Goal: Book appointment/travel/reservation

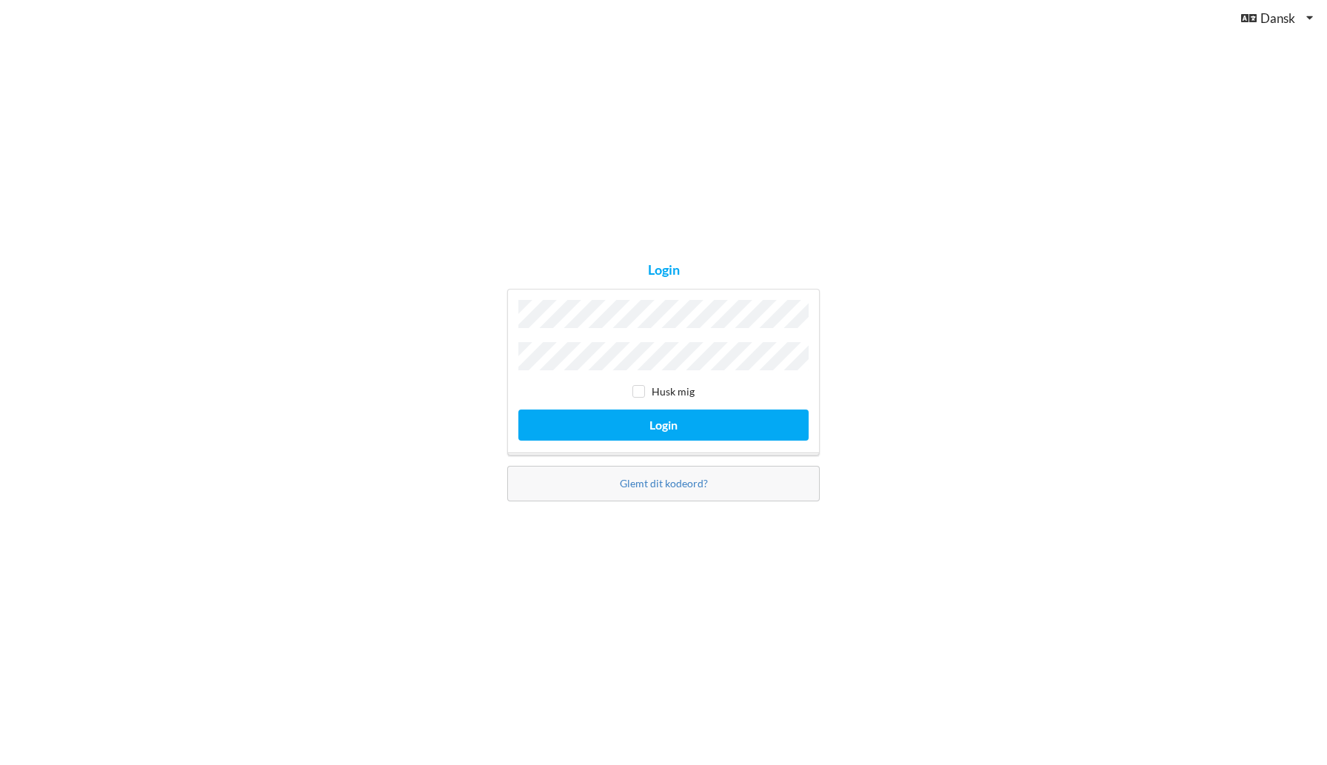
click at [518, 410] on button "Login" at bounding box center [663, 425] width 290 height 30
click at [653, 420] on button "Login" at bounding box center [663, 425] width 290 height 30
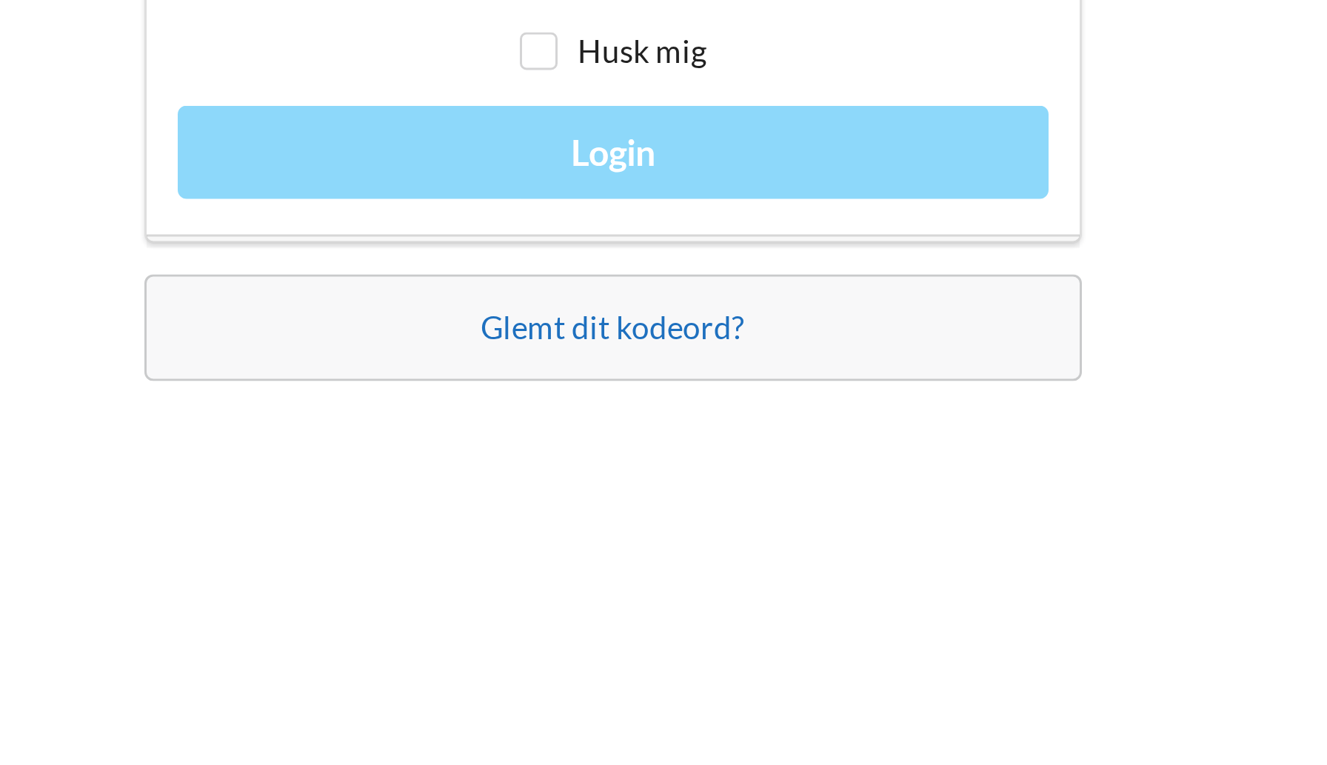
click at [675, 484] on link "Glemt dit kodeord?" at bounding box center [664, 490] width 88 height 13
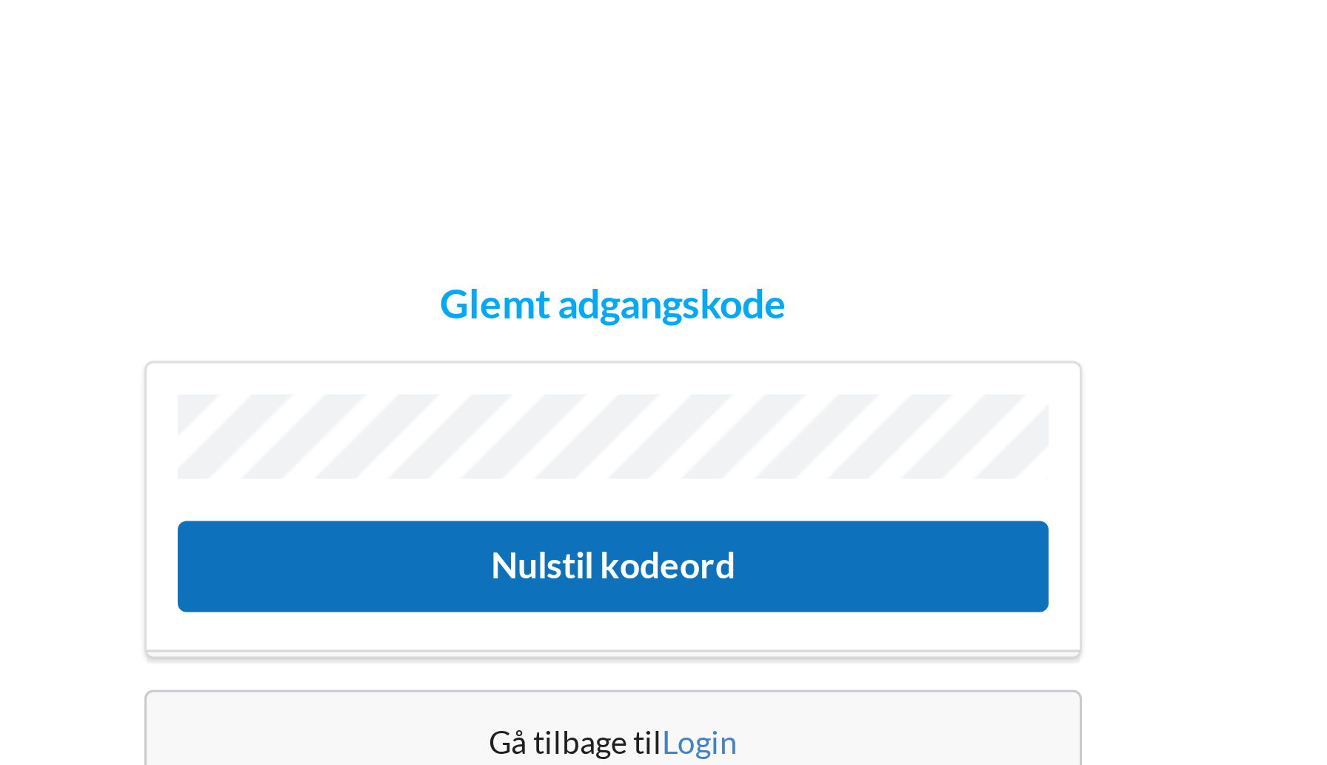
click at [665, 395] on button "Nulstil kodeord" at bounding box center [663, 391] width 290 height 30
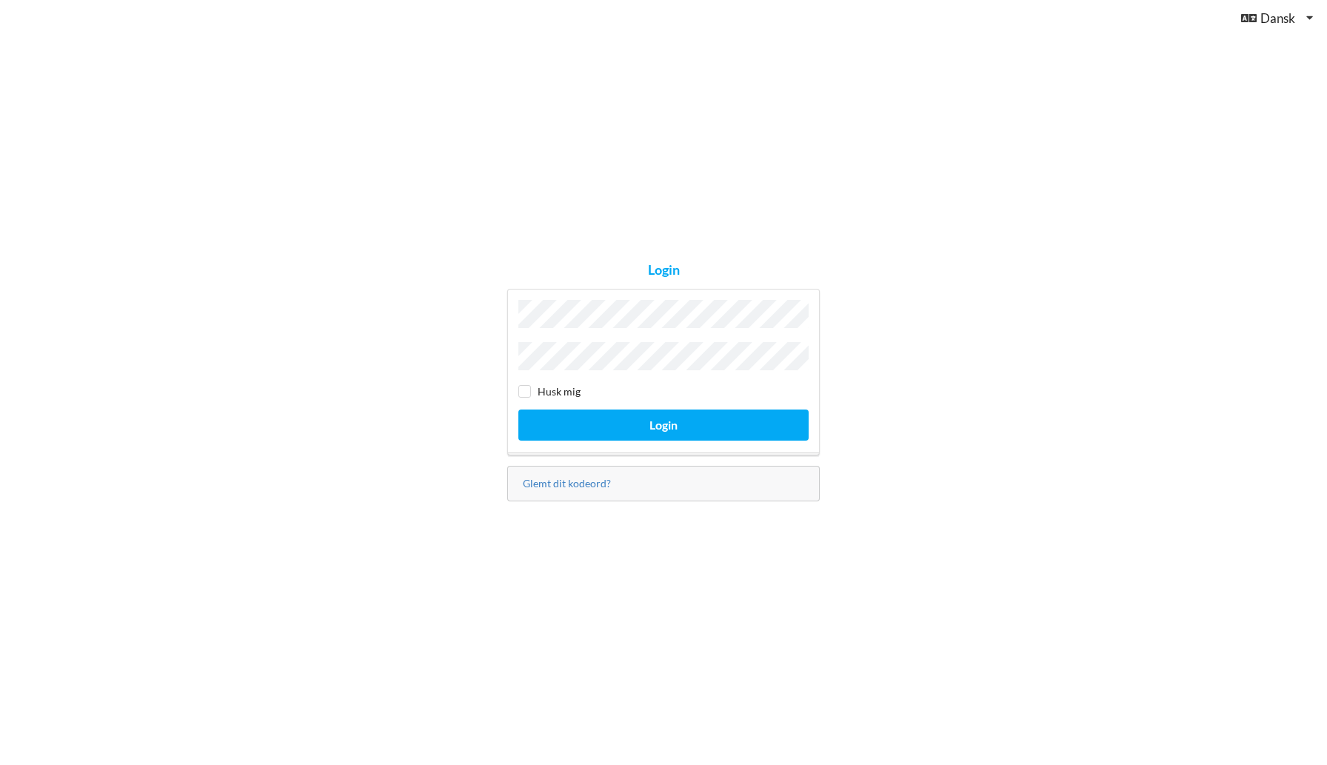
click at [247, 298] on div "Login Husk mig Login Glemt dit kodeord?" at bounding box center [663, 382] width 1327 height 765
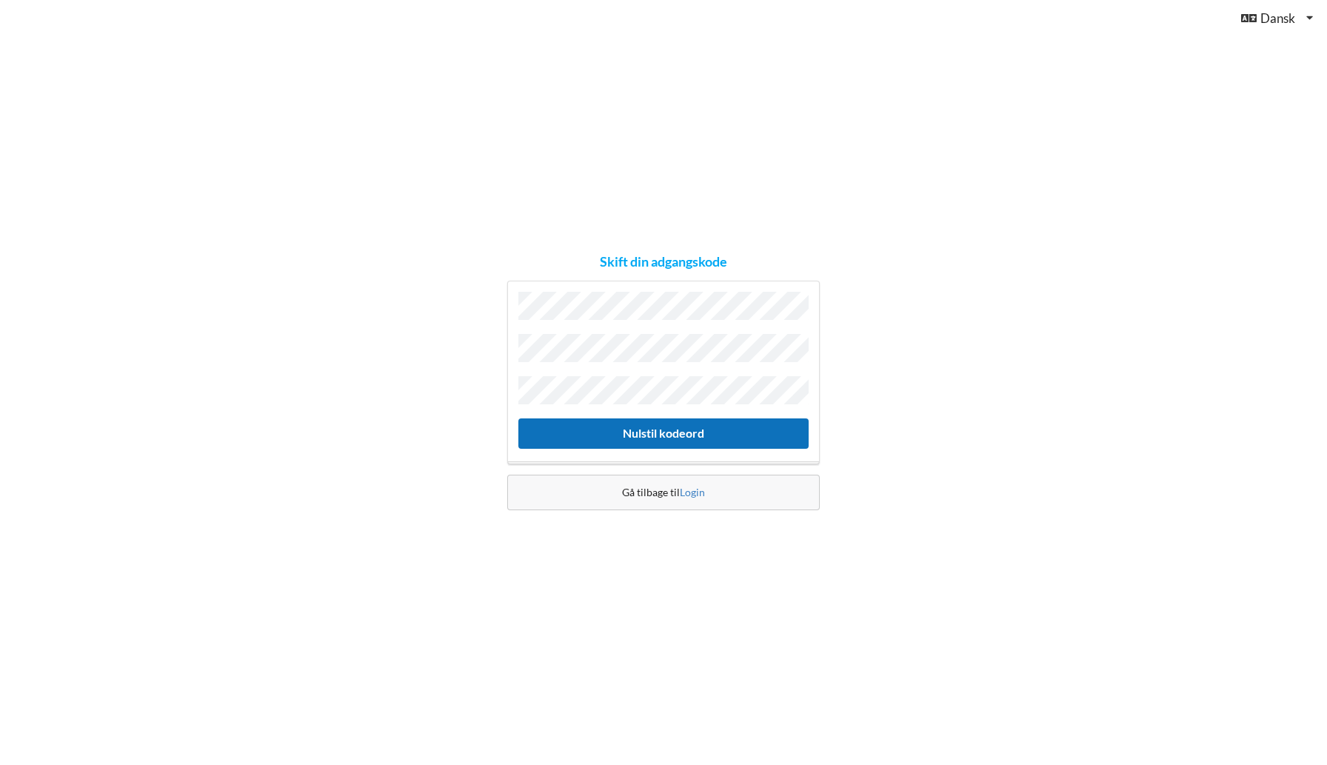
click at [649, 428] on button "Nulstil kodeord" at bounding box center [663, 433] width 290 height 30
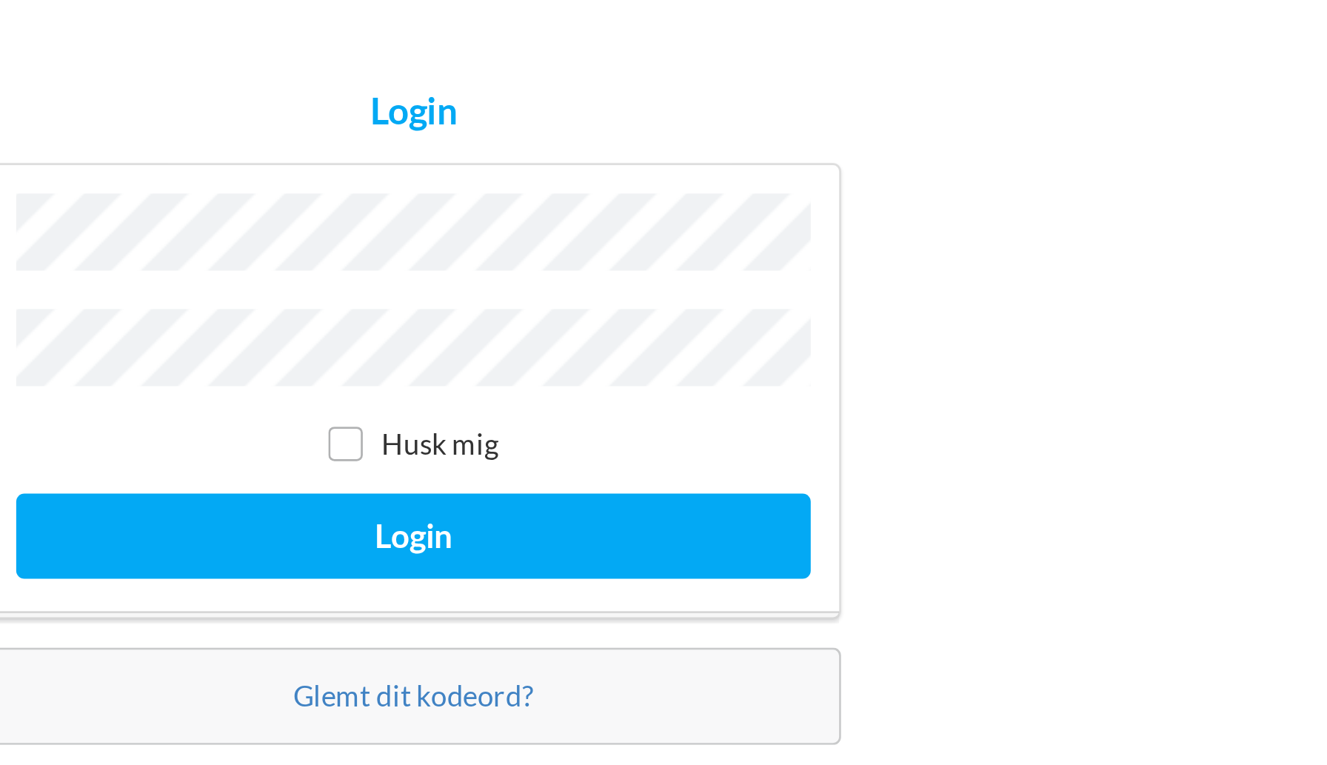
click at [646, 387] on label "Husk mig" at bounding box center [664, 391] width 62 height 13
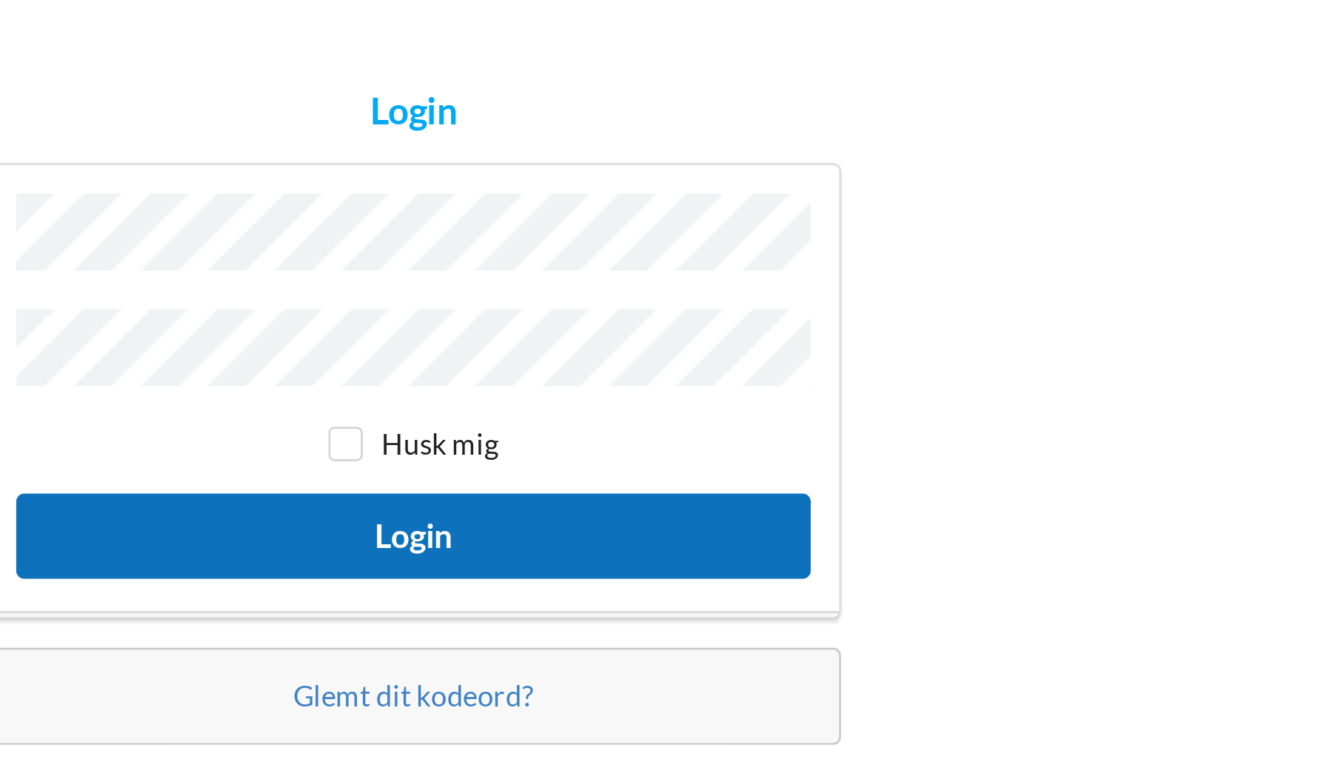
click at [651, 414] on button "Login" at bounding box center [663, 425] width 290 height 30
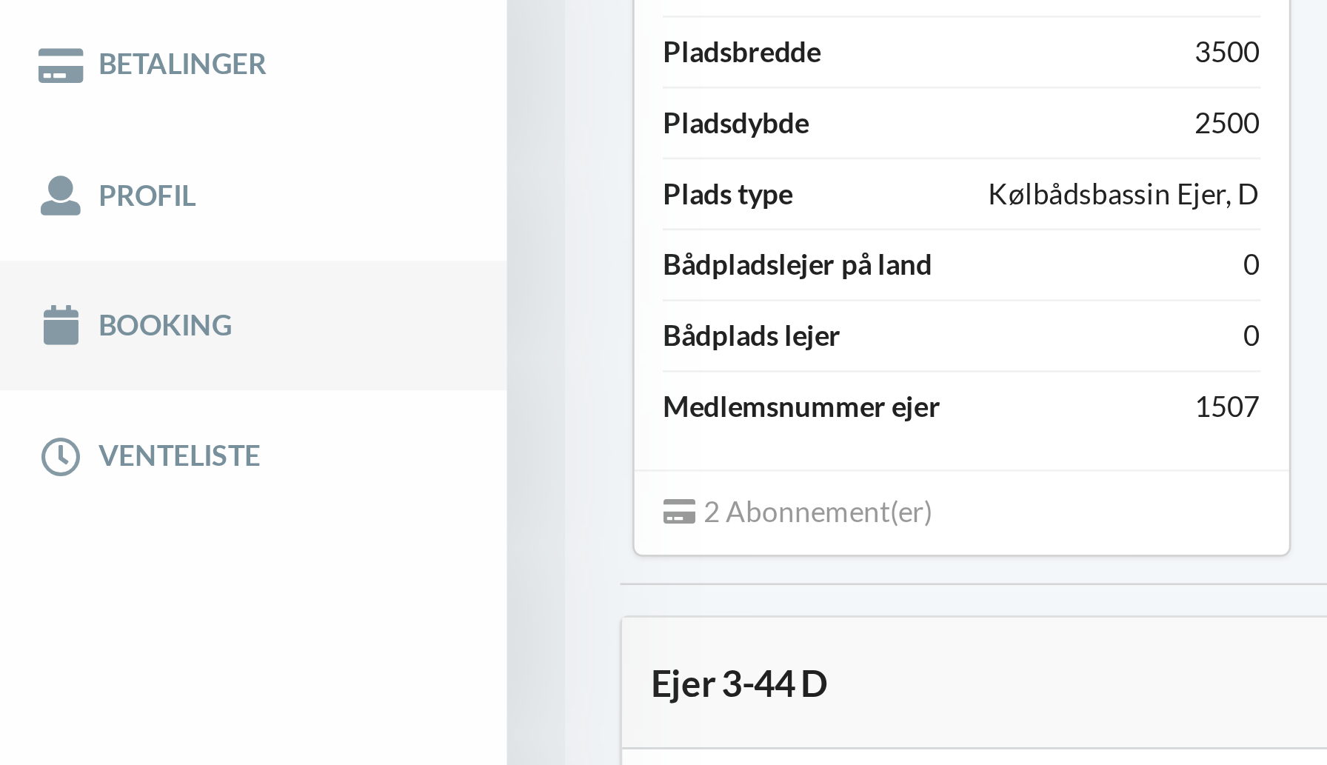
click at [53, 396] on link "Booking" at bounding box center [92, 400] width 185 height 47
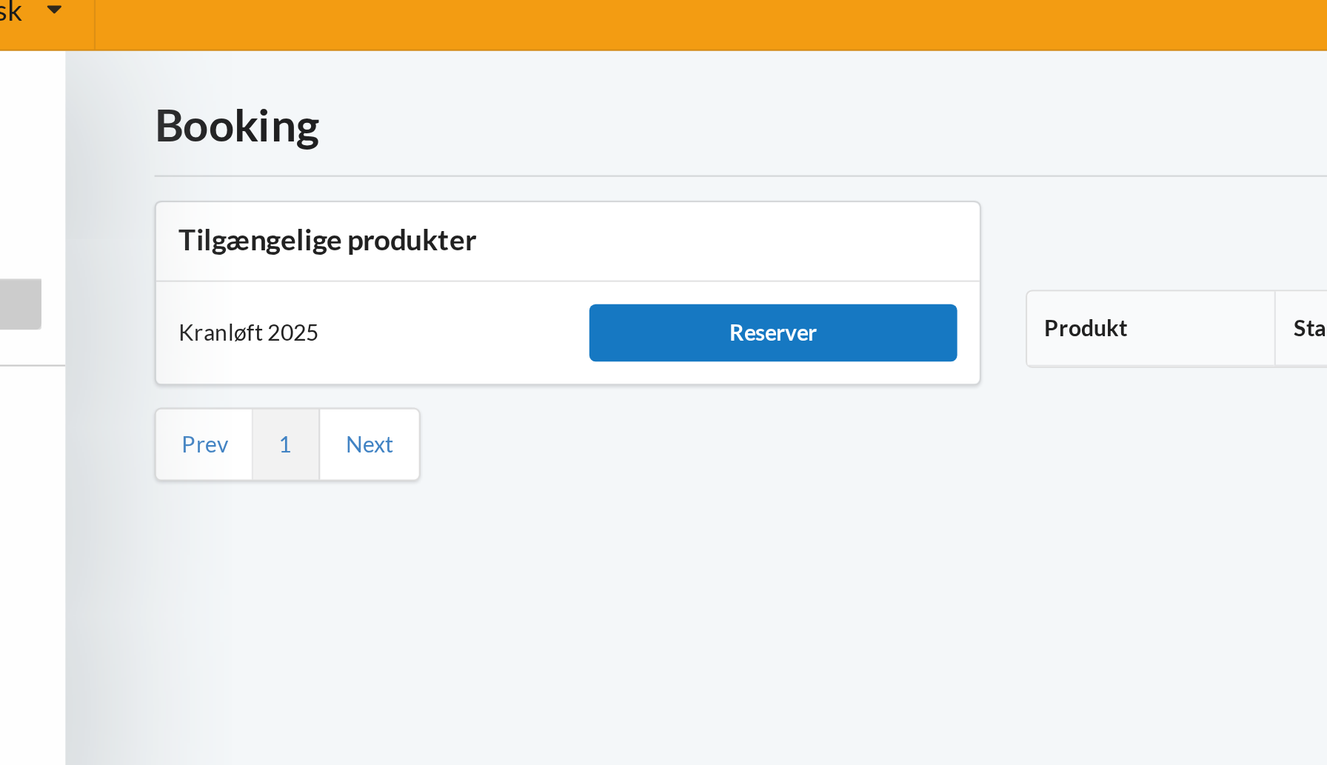
click at [513, 168] on div "Reserver" at bounding box center [514, 170] width 170 height 27
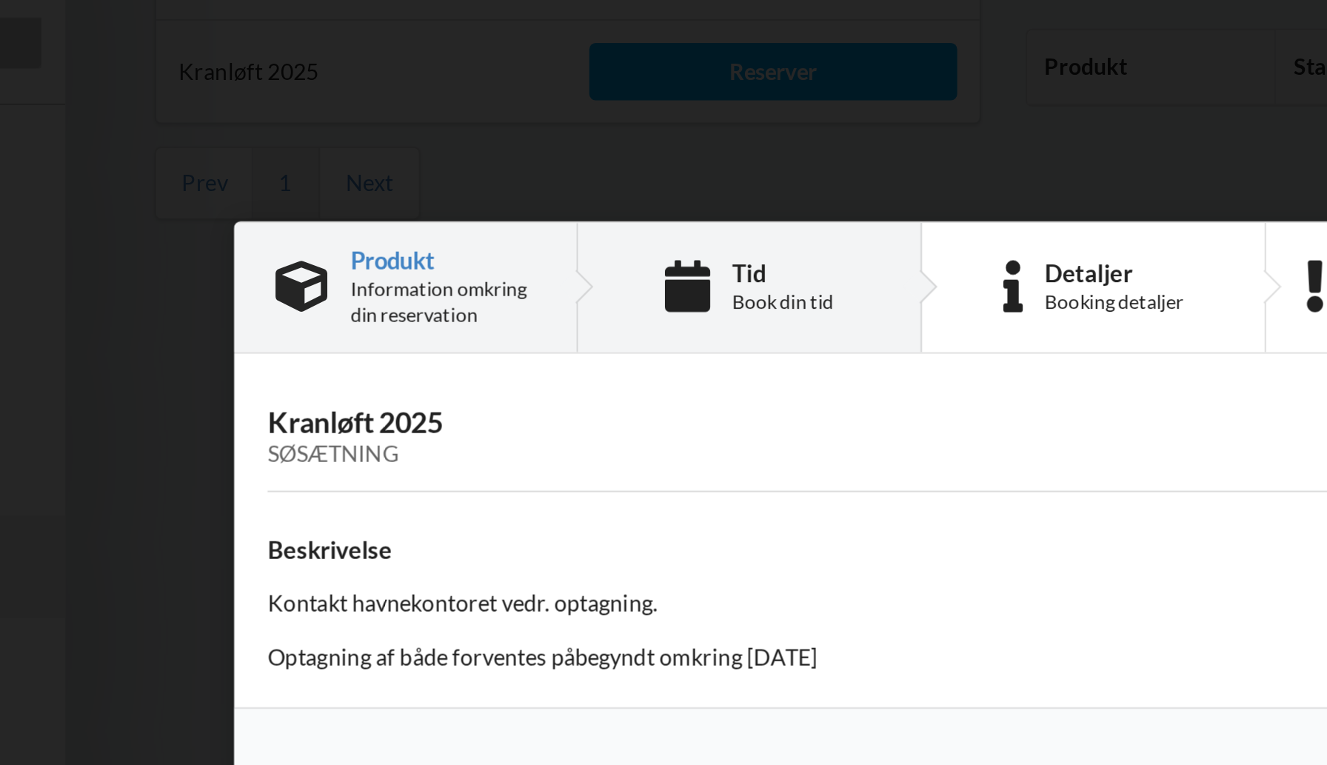
click at [518, 268] on div "Tid" at bounding box center [519, 264] width 47 height 12
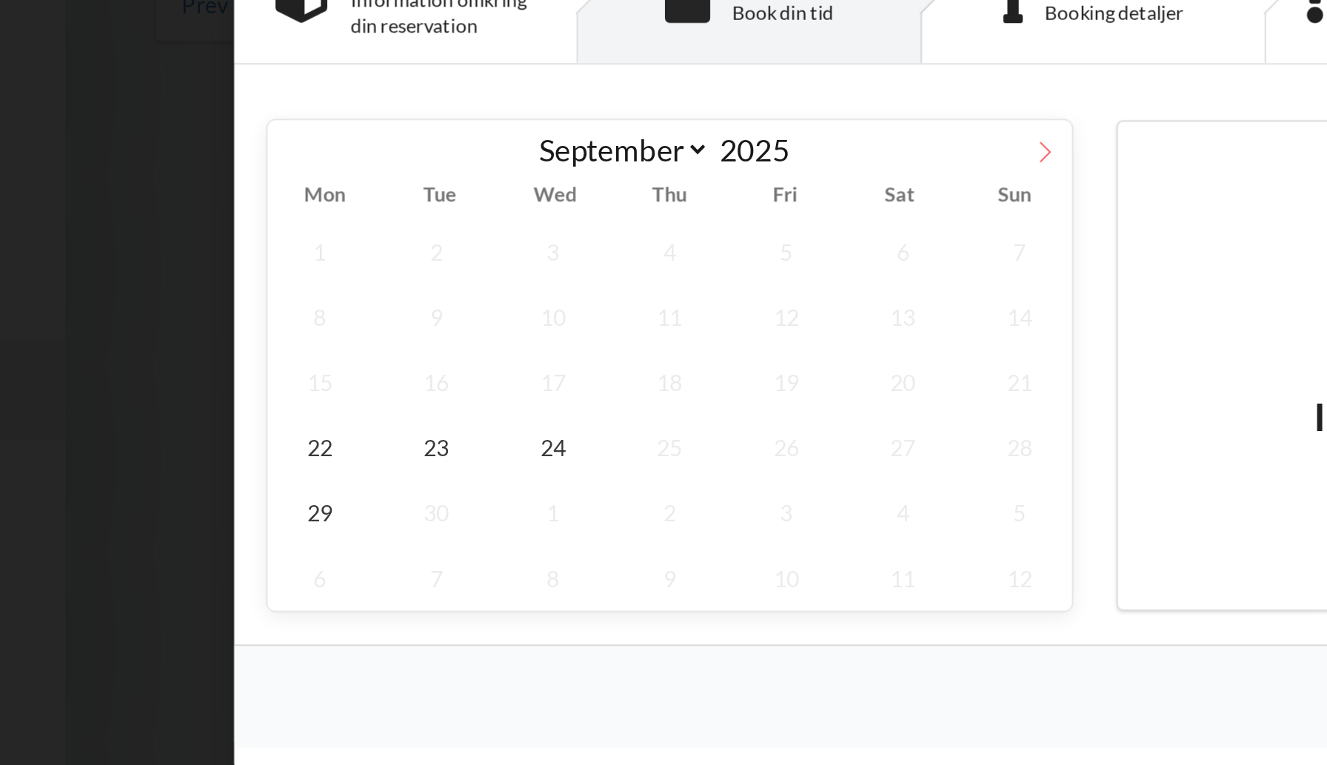
click at [643, 286] on icon at bounding box center [640, 289] width 10 height 10
click at [293, 286] on icon at bounding box center [291, 290] width 5 height 10
select select "8"
click at [307, 456] on span "29" at bounding box center [303, 457] width 49 height 30
click at [307, 462] on span "29" at bounding box center [303, 457] width 49 height 30
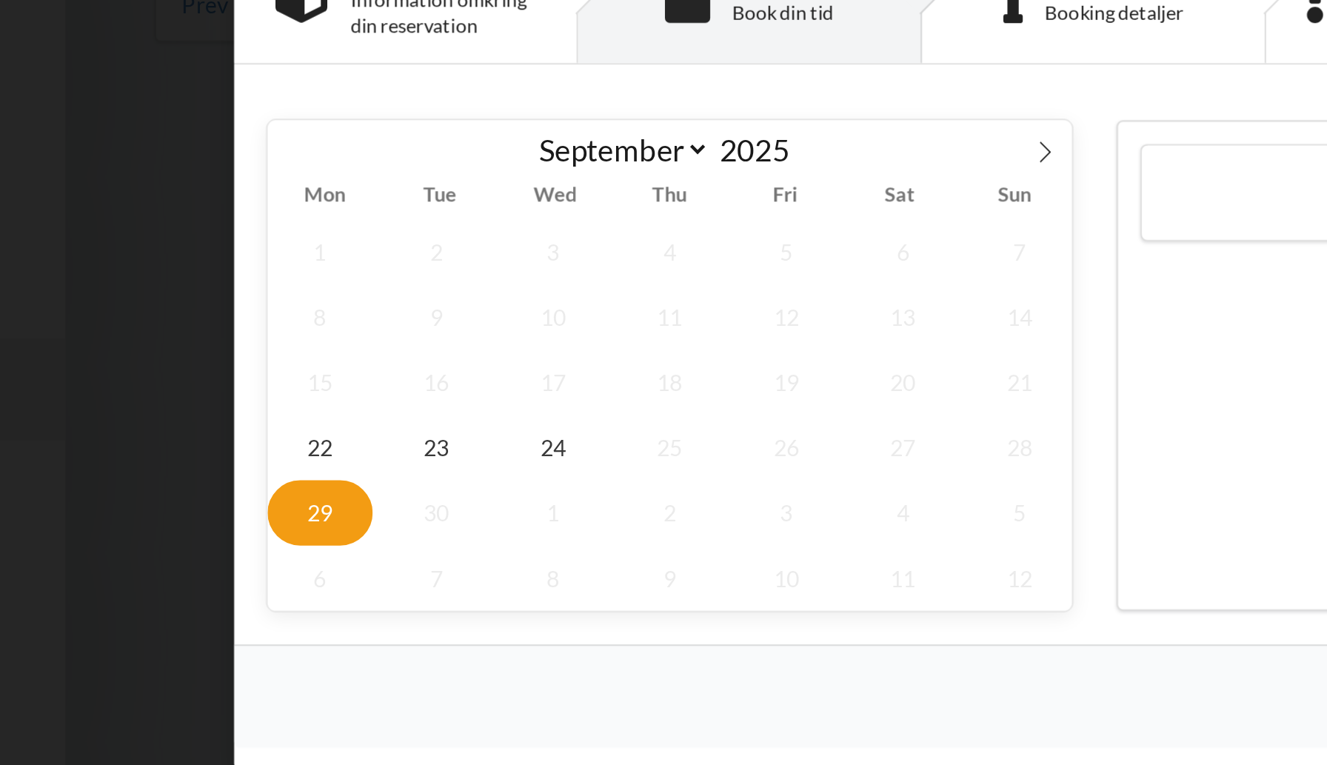
click at [307, 462] on span "29" at bounding box center [303, 457] width 49 height 30
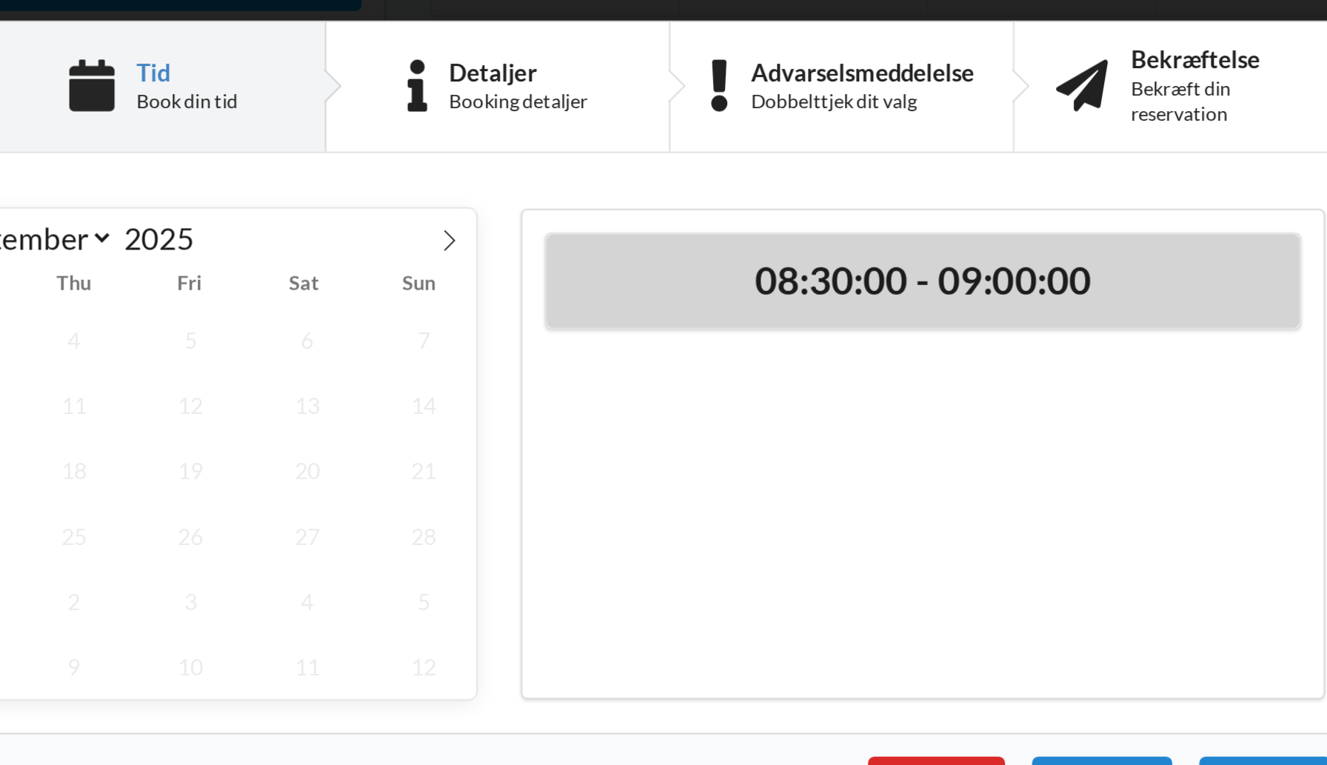
click at [825, 310] on h2 "08:30:00 - 09:00:00" at bounding box center [861, 308] width 330 height 23
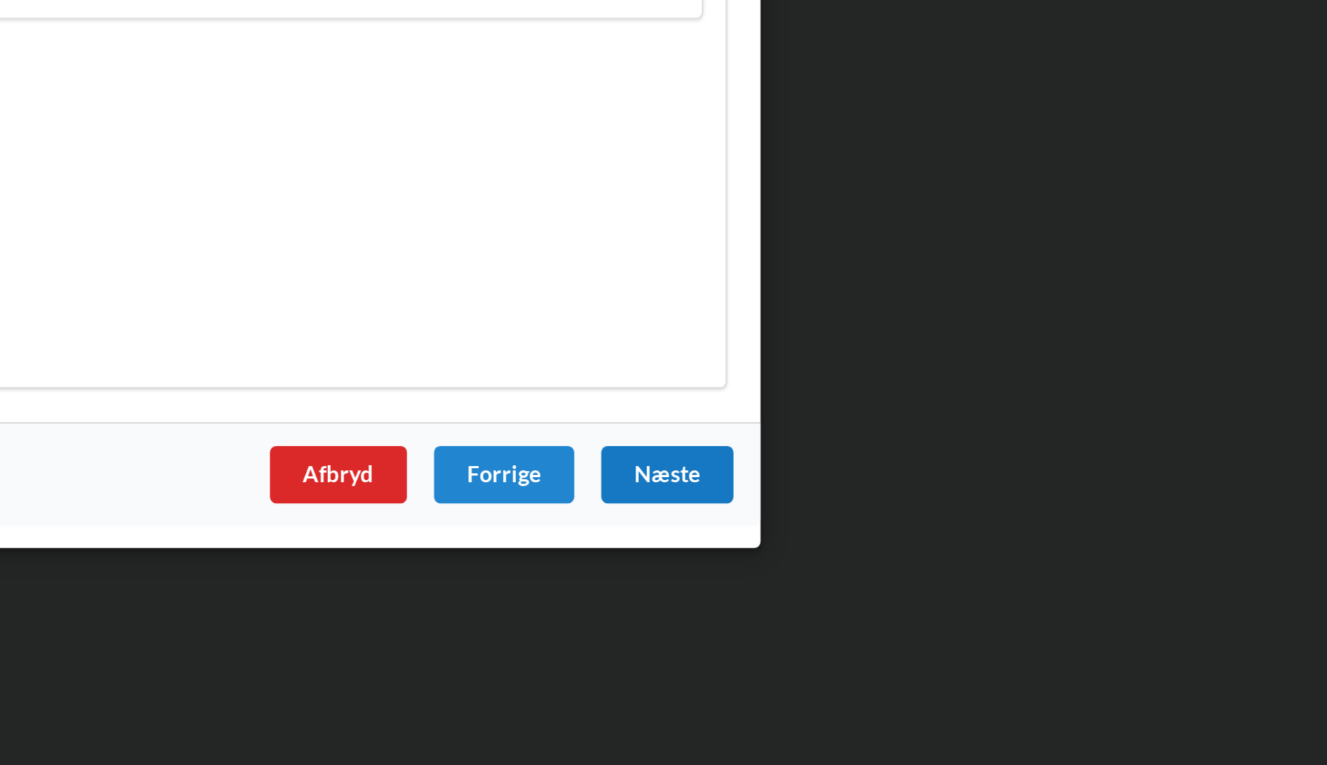
click at [1012, 542] on div "Næste" at bounding box center [1020, 543] width 61 height 27
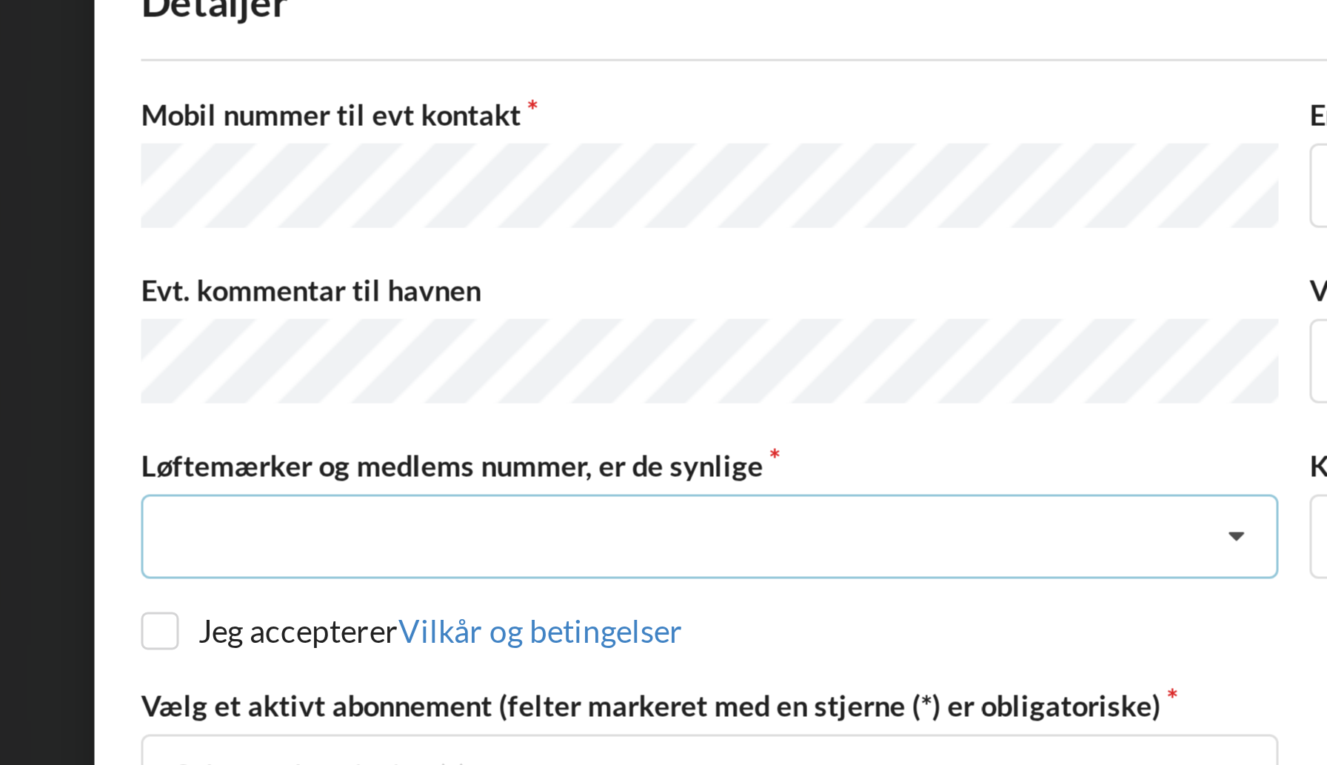
click at [333, 429] on div "Nej, jeg kontakter havnekontoret inden løftet Ja, mine mærker er synlige og int…" at bounding box center [468, 430] width 379 height 28
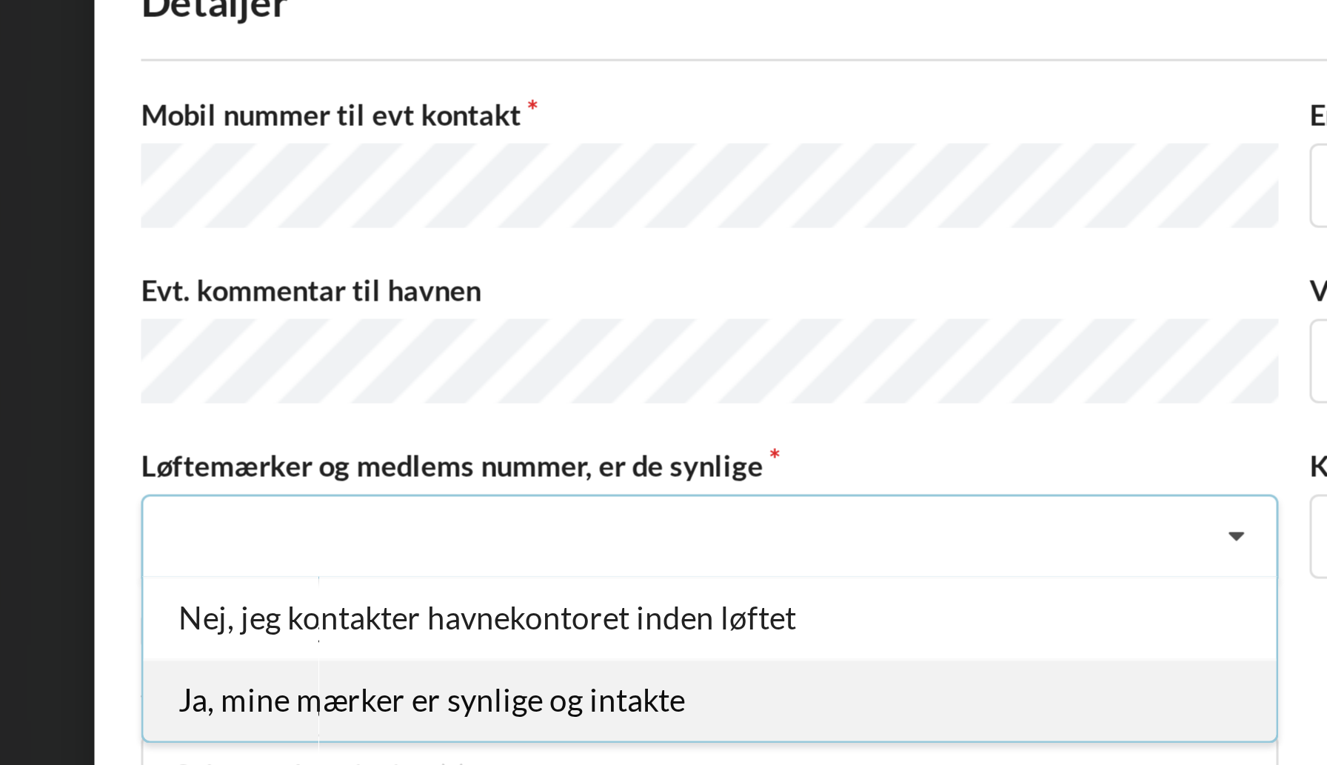
click at [344, 482] on div "Ja, mine mærker er synlige og intakte" at bounding box center [469, 483] width 378 height 27
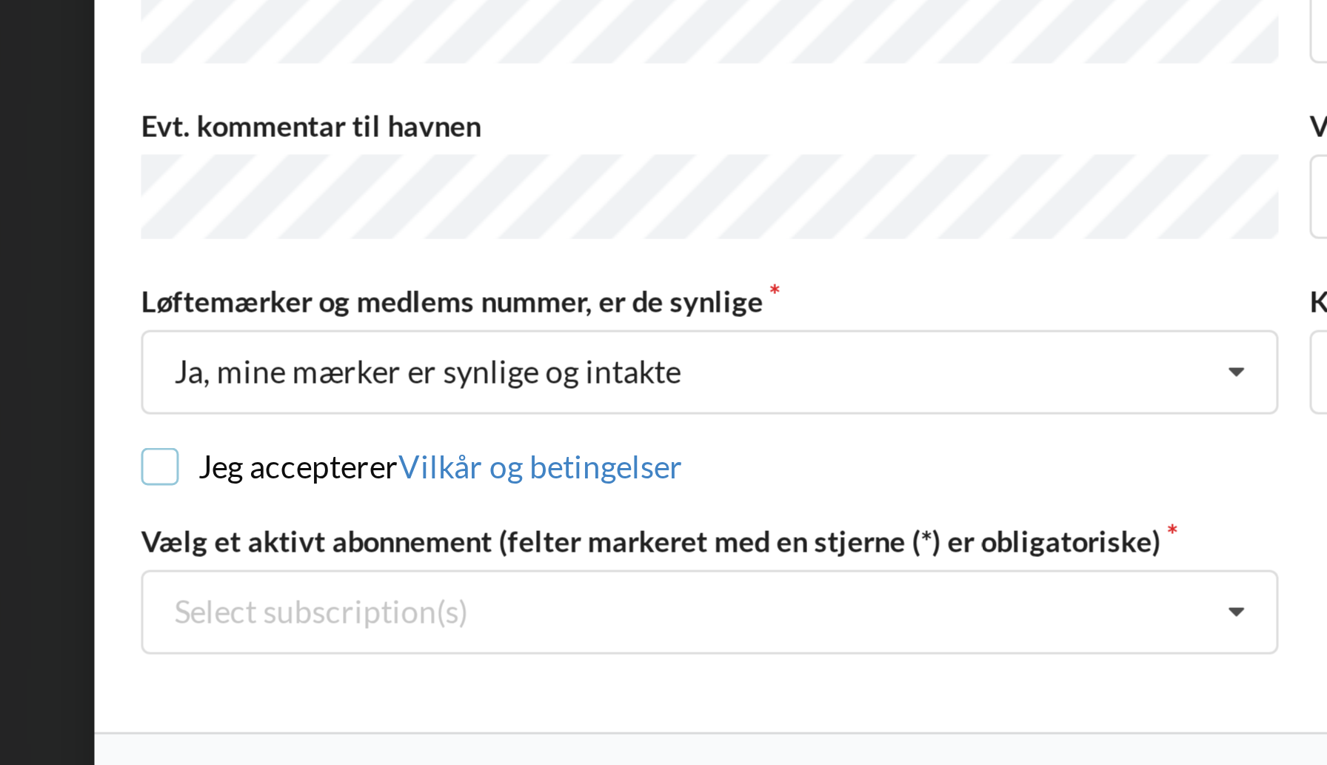
click at [285, 456] on input "checkbox" at bounding box center [285, 461] width 13 height 13
checkbox input "true"
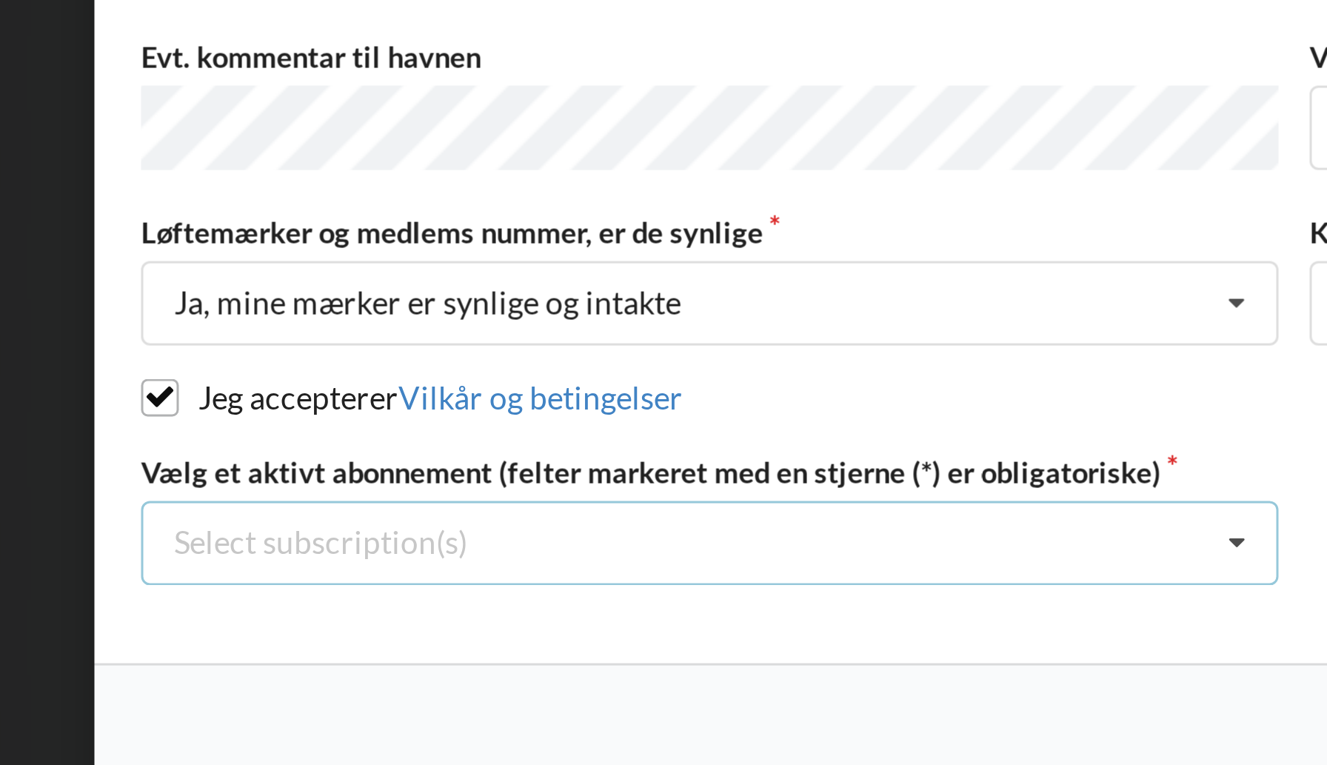
click at [647, 506] on icon at bounding box center [644, 509] width 22 height 27
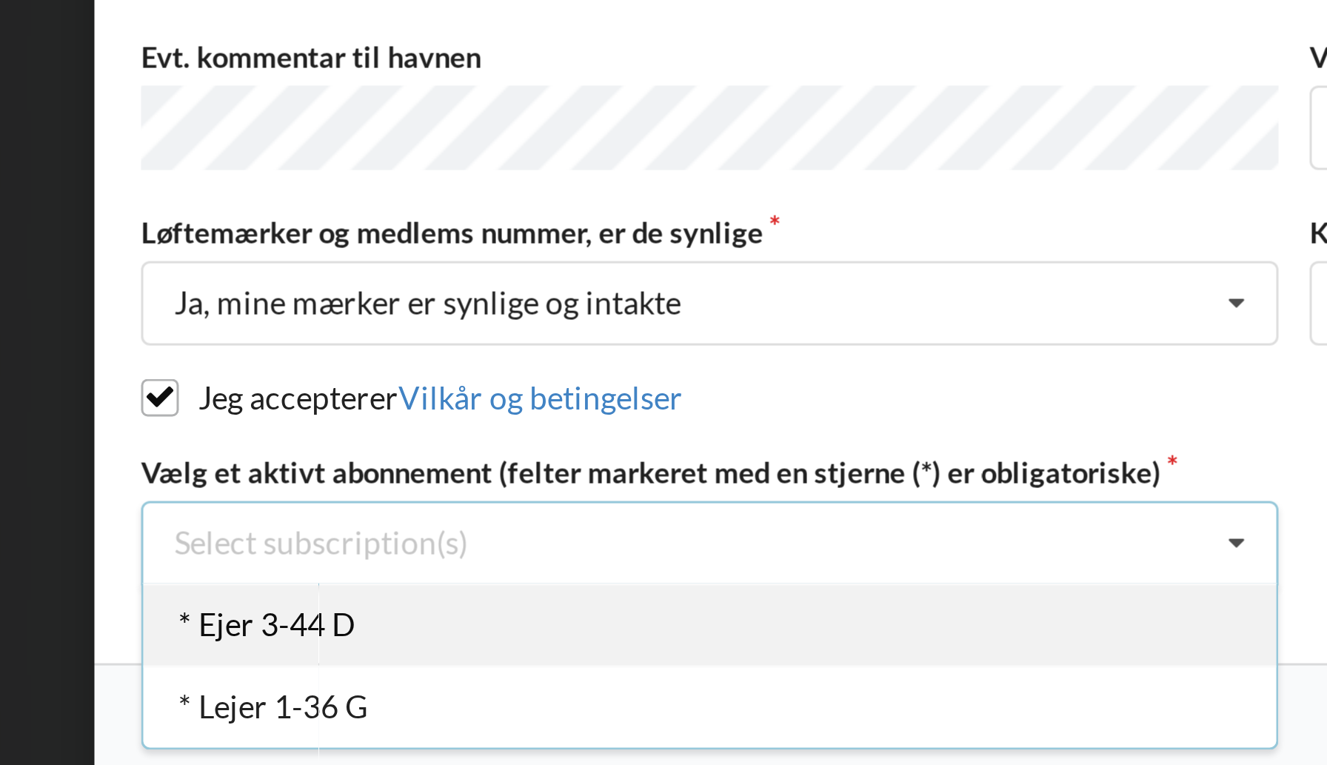
click at [353, 532] on div "* Ejer 3-44 D" at bounding box center [469, 535] width 378 height 27
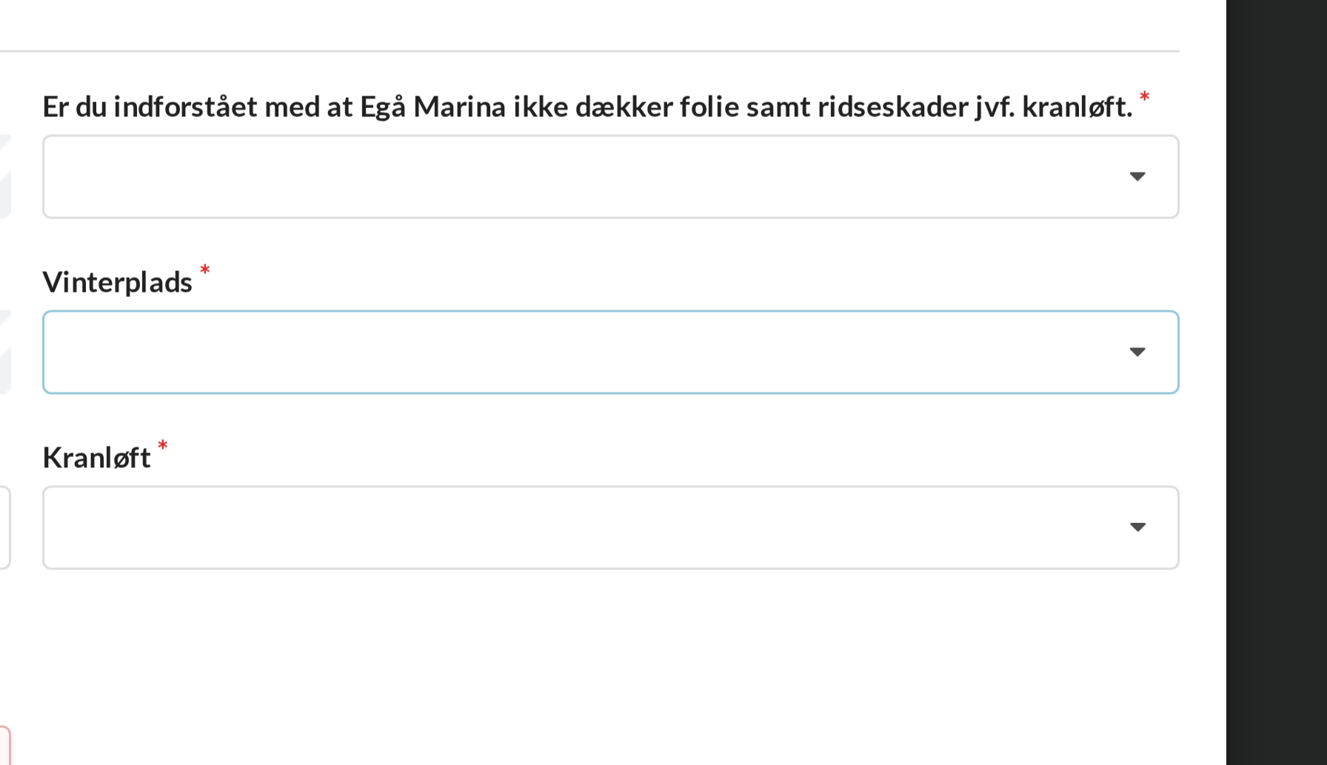
click at [1038, 356] on icon at bounding box center [1034, 356] width 22 height 27
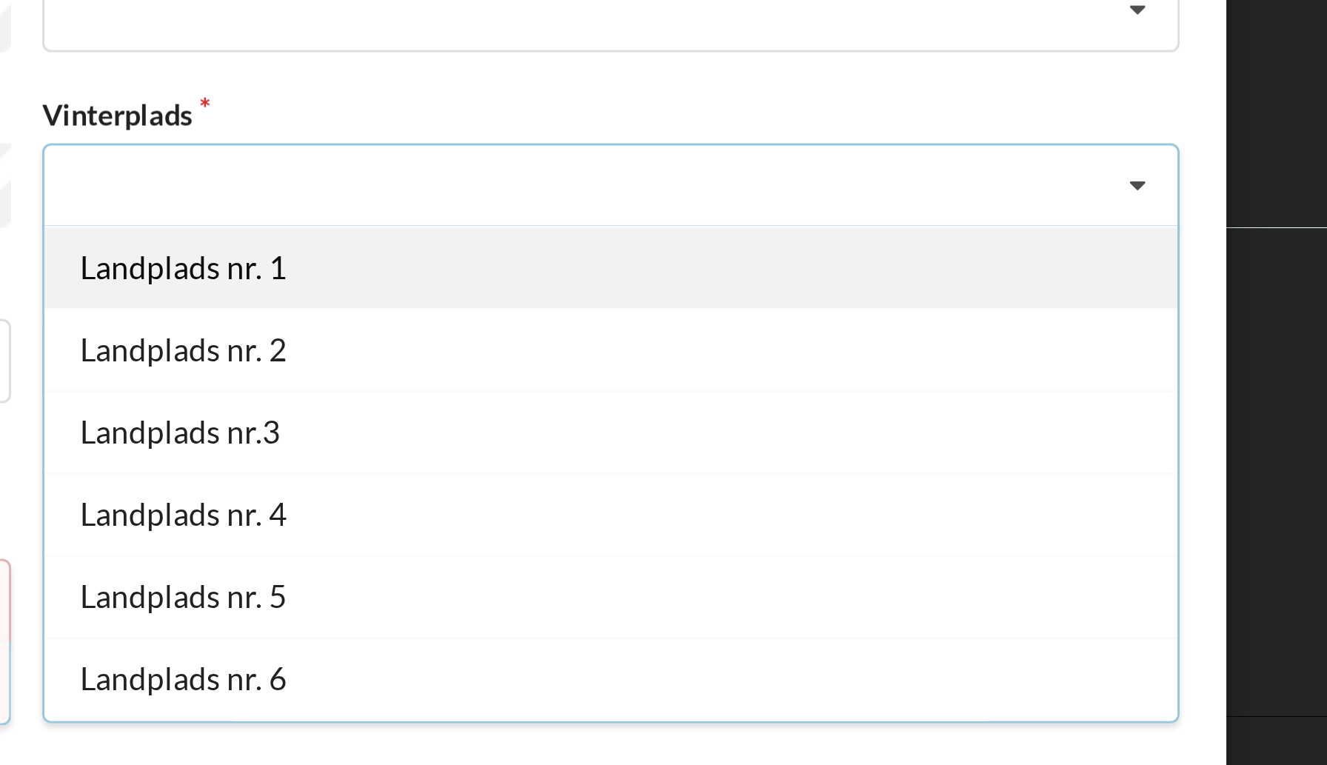
click at [991, 378] on div "Landplads nr. 1" at bounding box center [859, 383] width 378 height 27
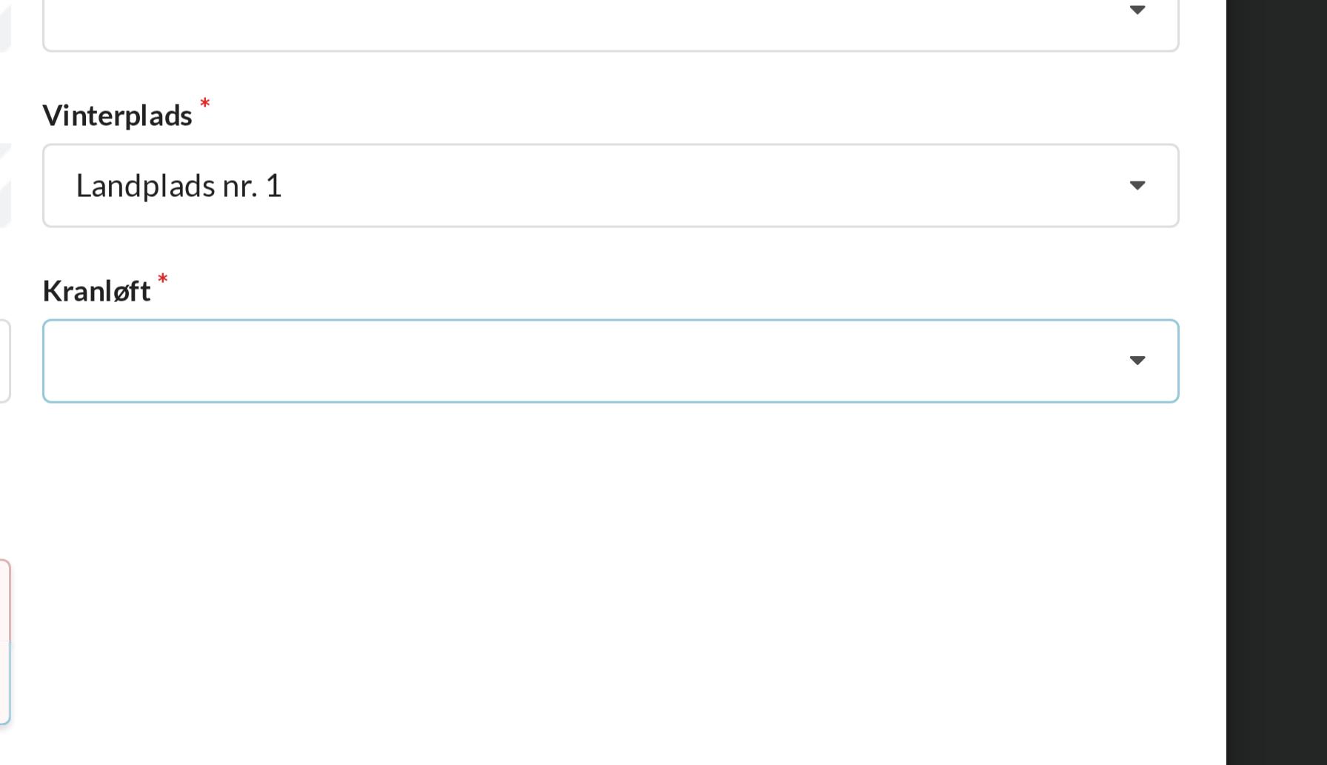
click at [1038, 407] on icon at bounding box center [1034, 414] width 22 height 27
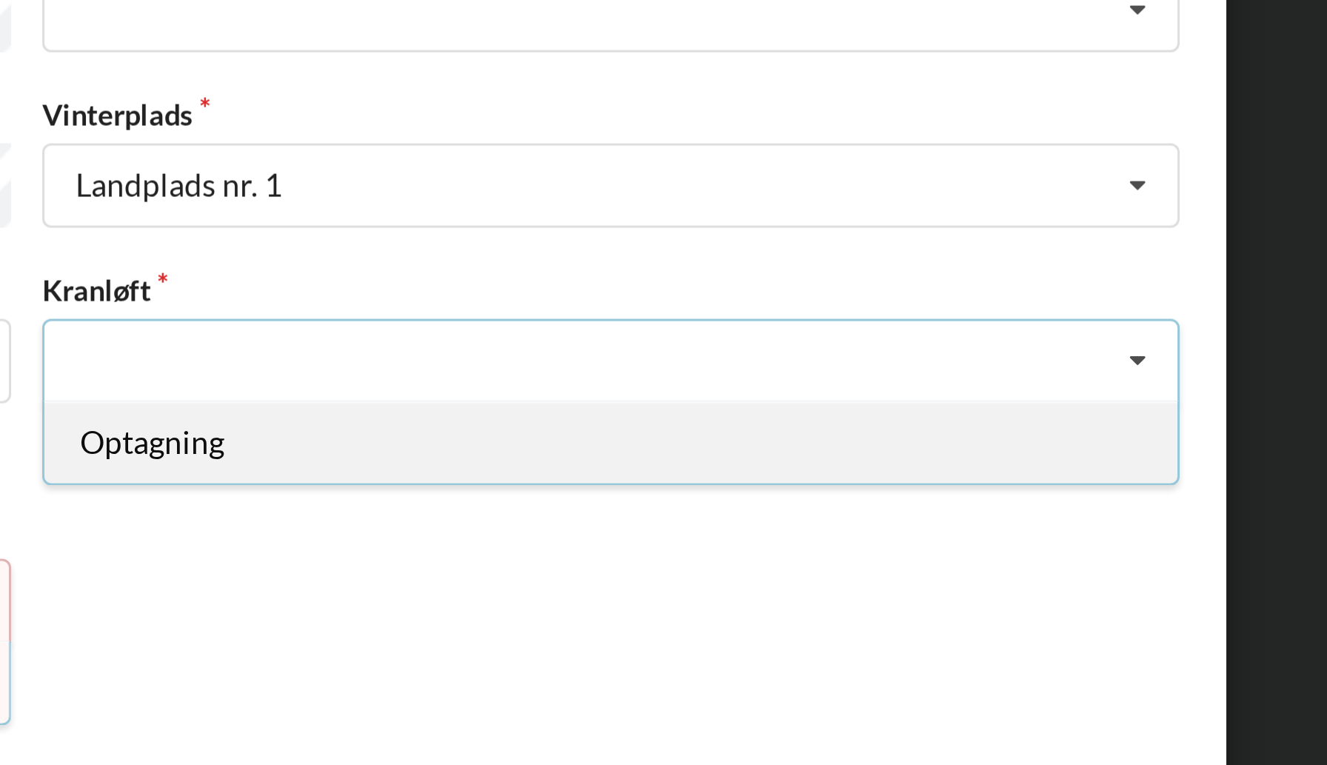
click at [1015, 437] on div "Optagning" at bounding box center [859, 441] width 378 height 27
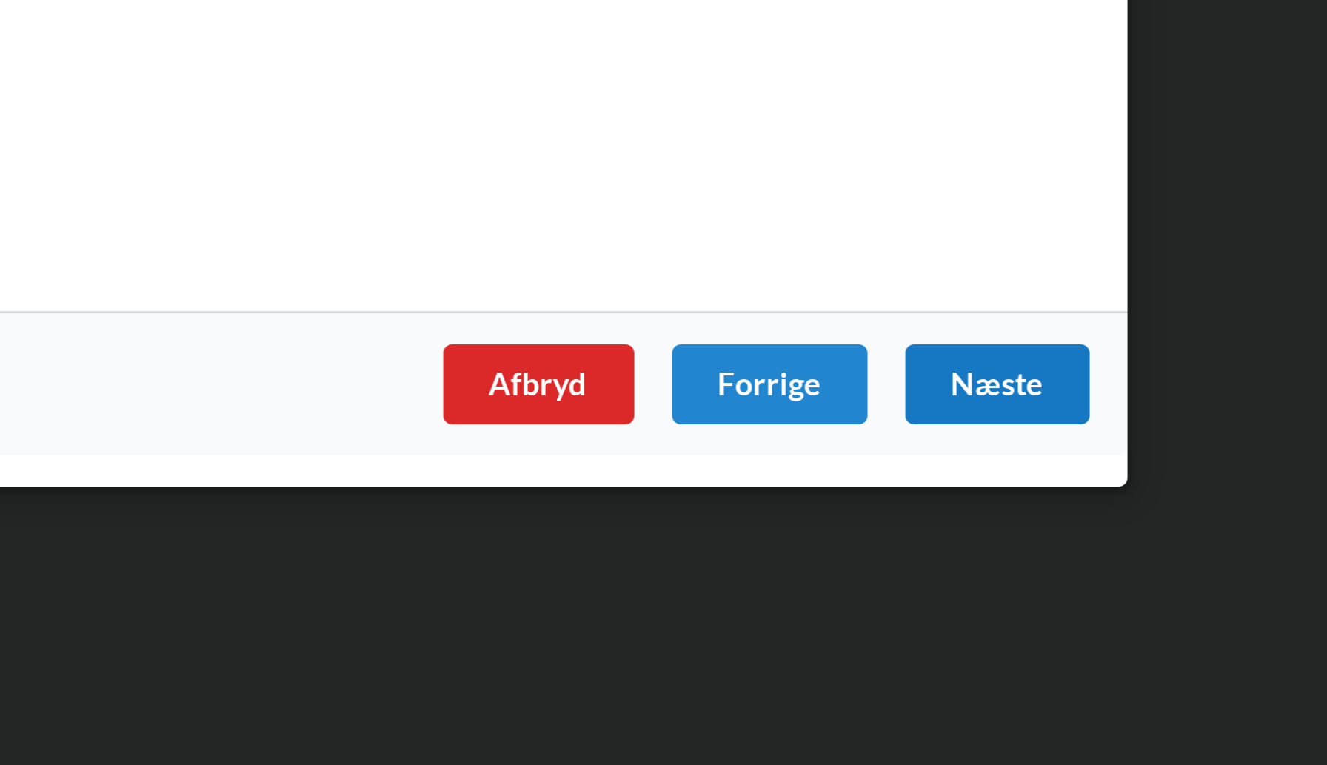
click at [1022, 585] on div "Næste" at bounding box center [1020, 588] width 61 height 27
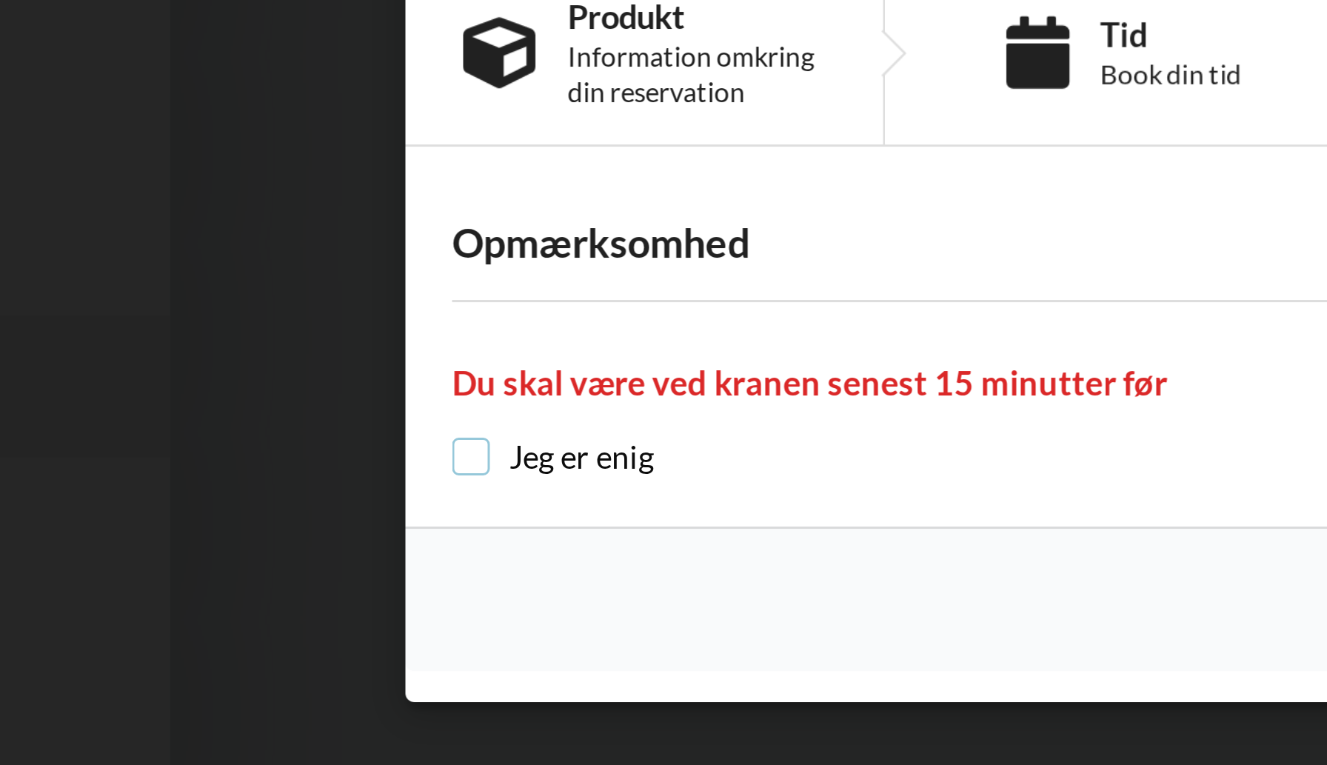
click at [287, 422] on input "checkbox" at bounding box center [285, 424] width 13 height 13
checkbox input "true"
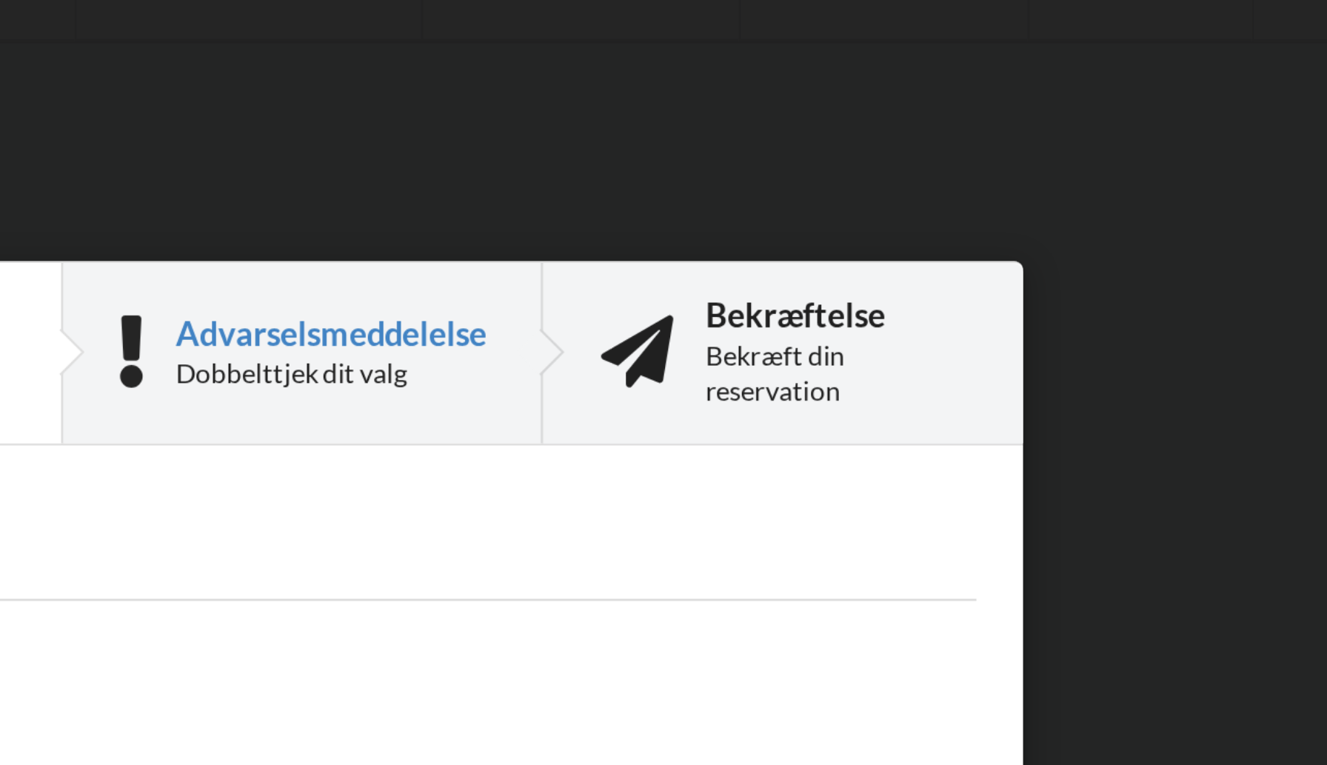
click at [990, 286] on div "Bekræft din reservation" at bounding box center [1001, 297] width 87 height 24
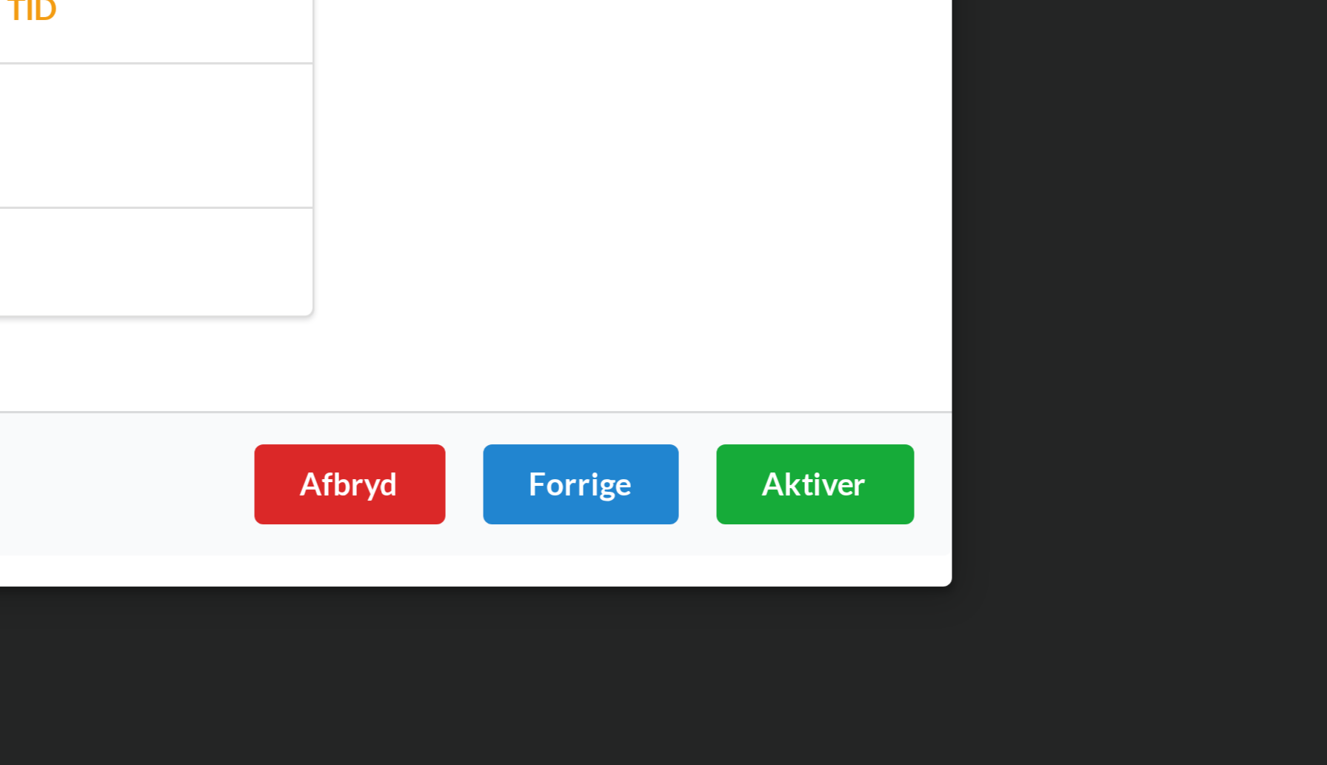
click at [1011, 553] on span "Aktiver" at bounding box center [1018, 553] width 35 height 13
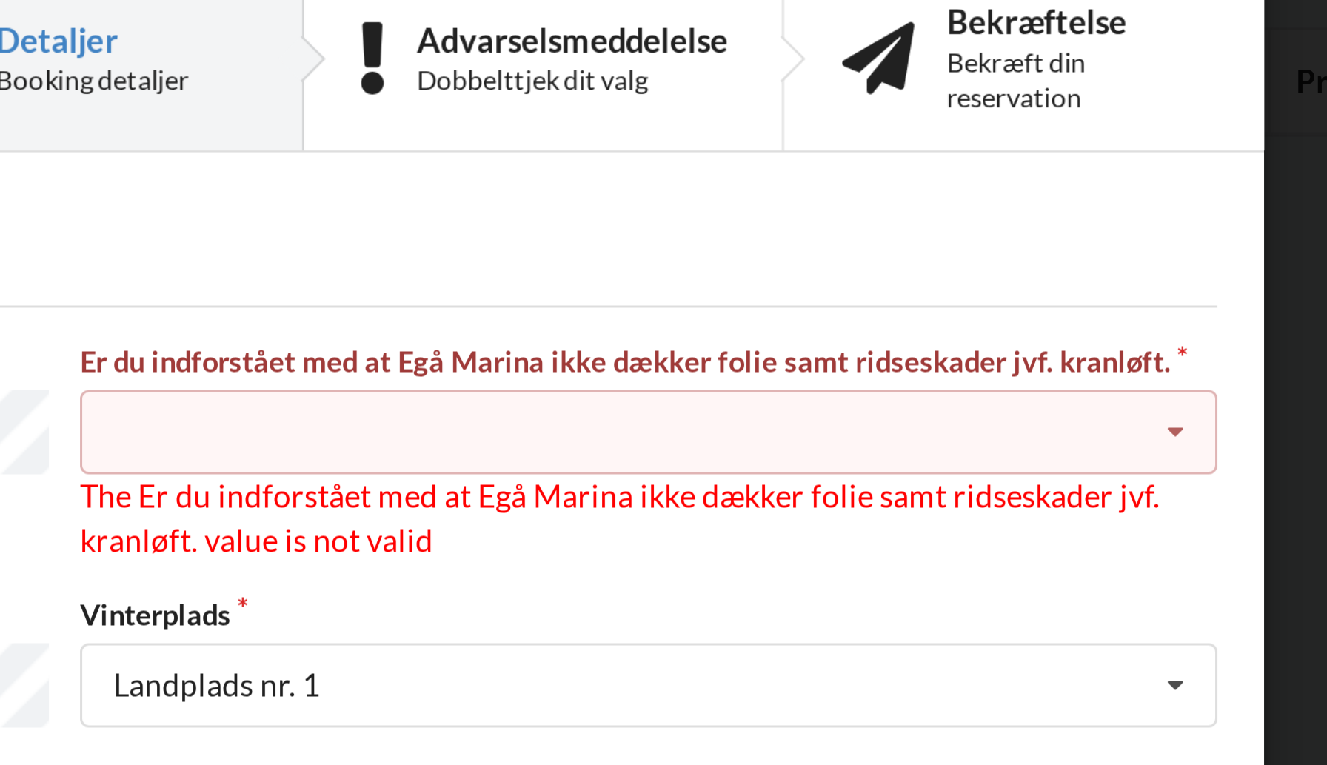
click at [1033, 284] on icon at bounding box center [1034, 285] width 22 height 27
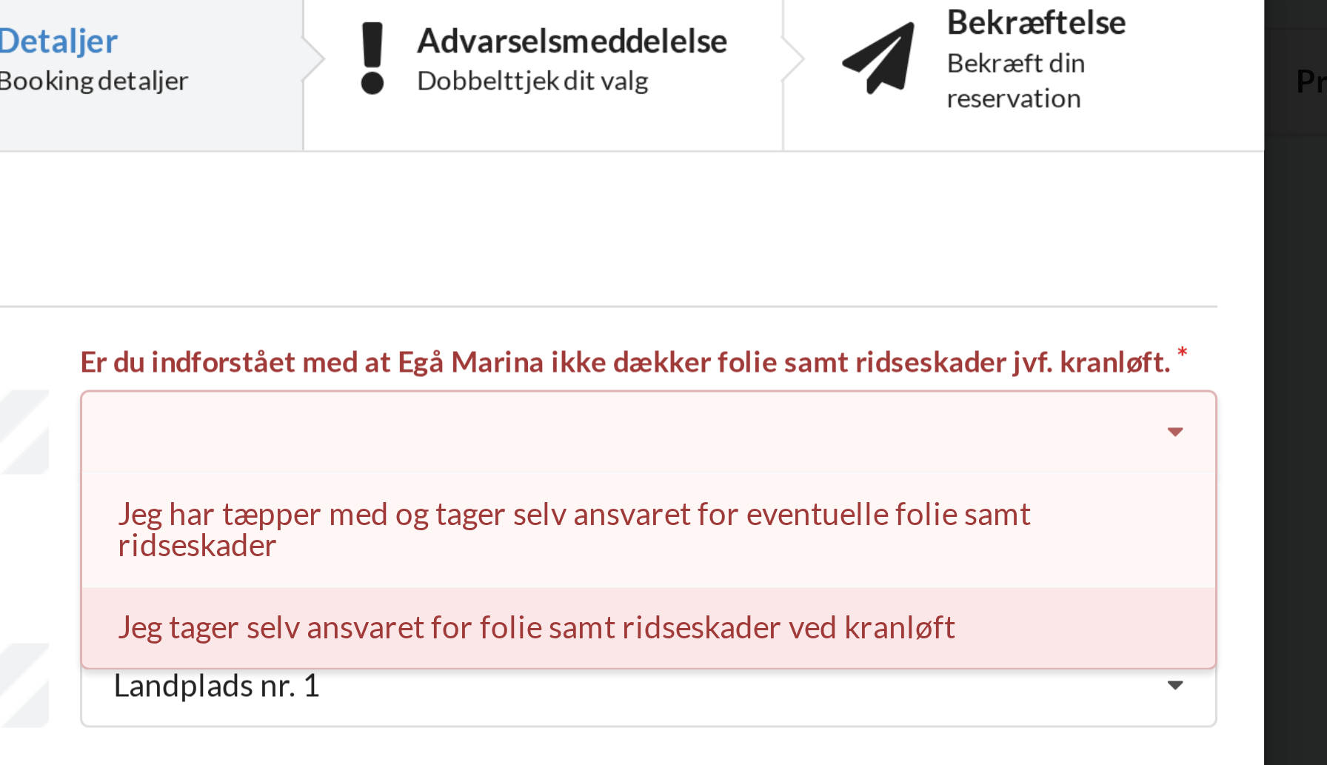
click at [882, 353] on div "Jeg tager selv ansvaret for folie samt ridseskader ved kranløft" at bounding box center [859, 349] width 378 height 27
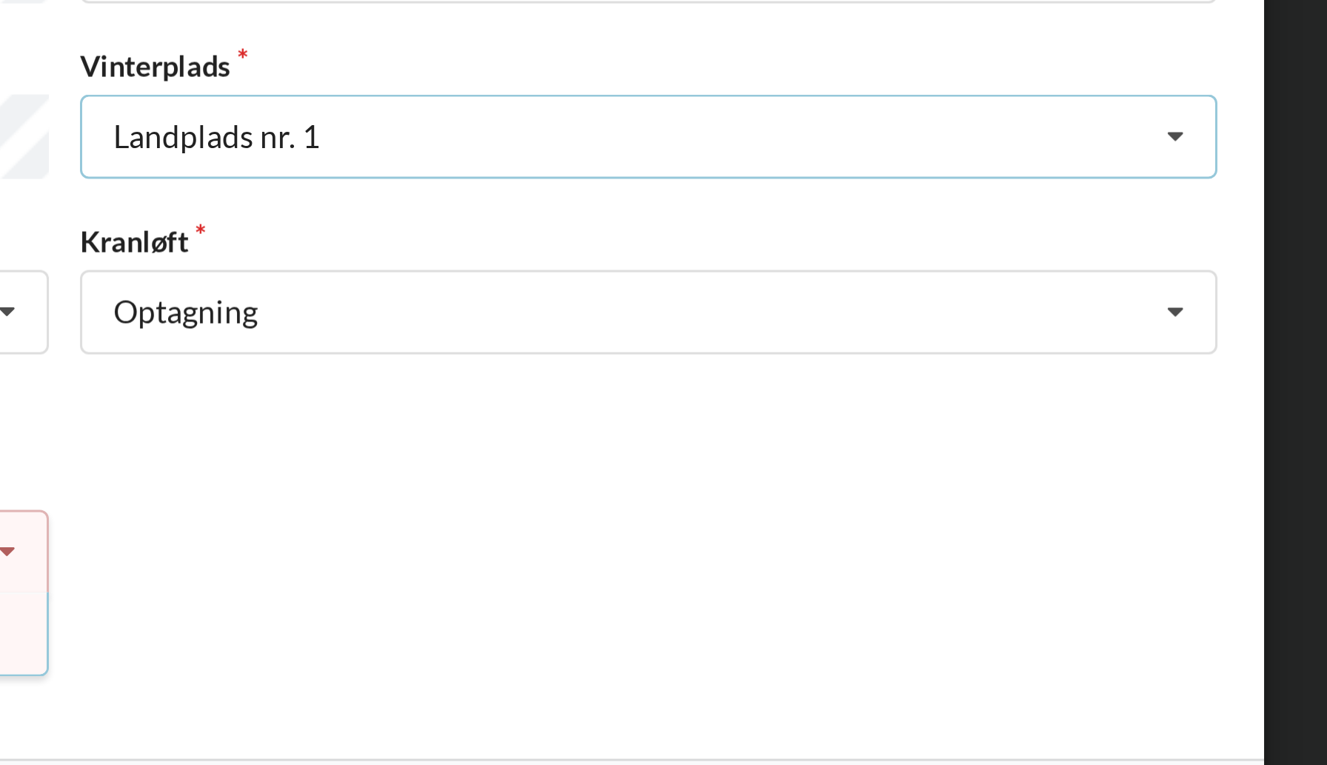
click at [1033, 360] on icon at bounding box center [1034, 356] width 22 height 27
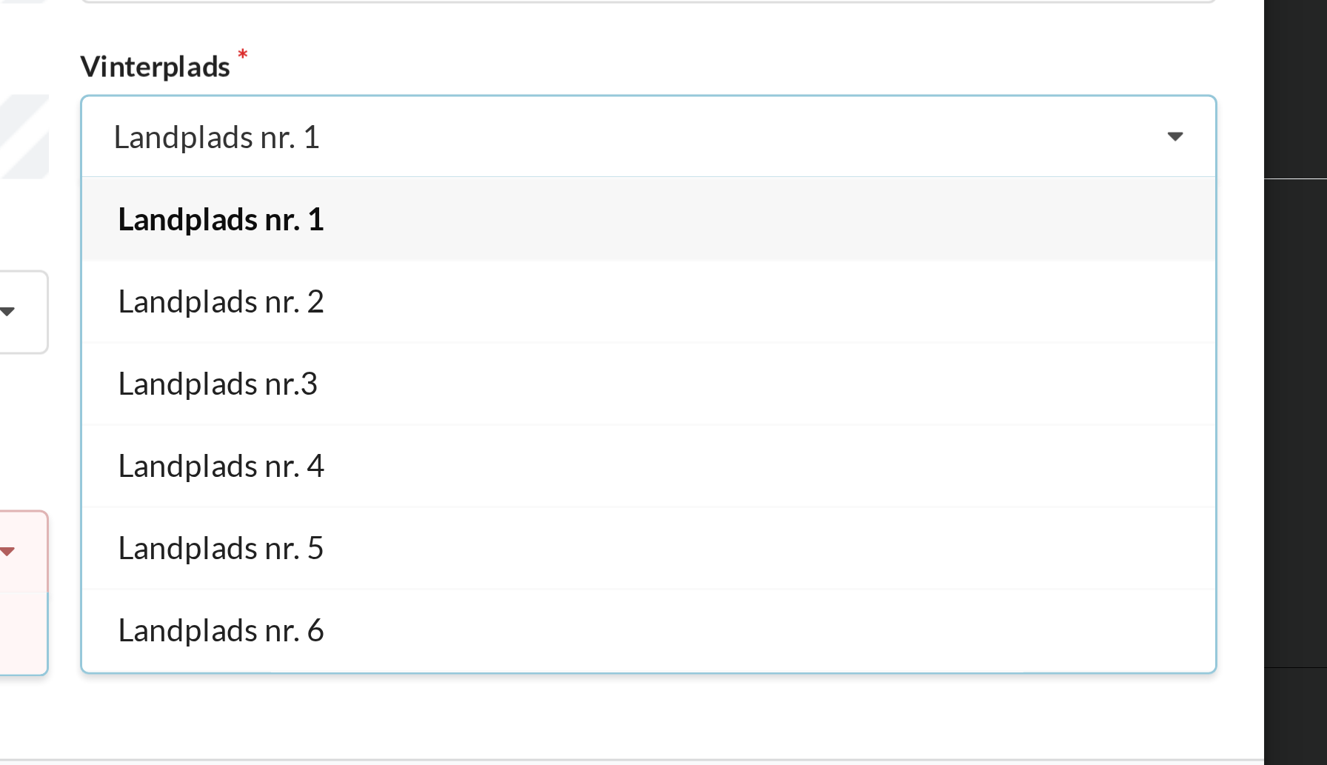
click at [1033, 360] on icon at bounding box center [1034, 356] width 22 height 27
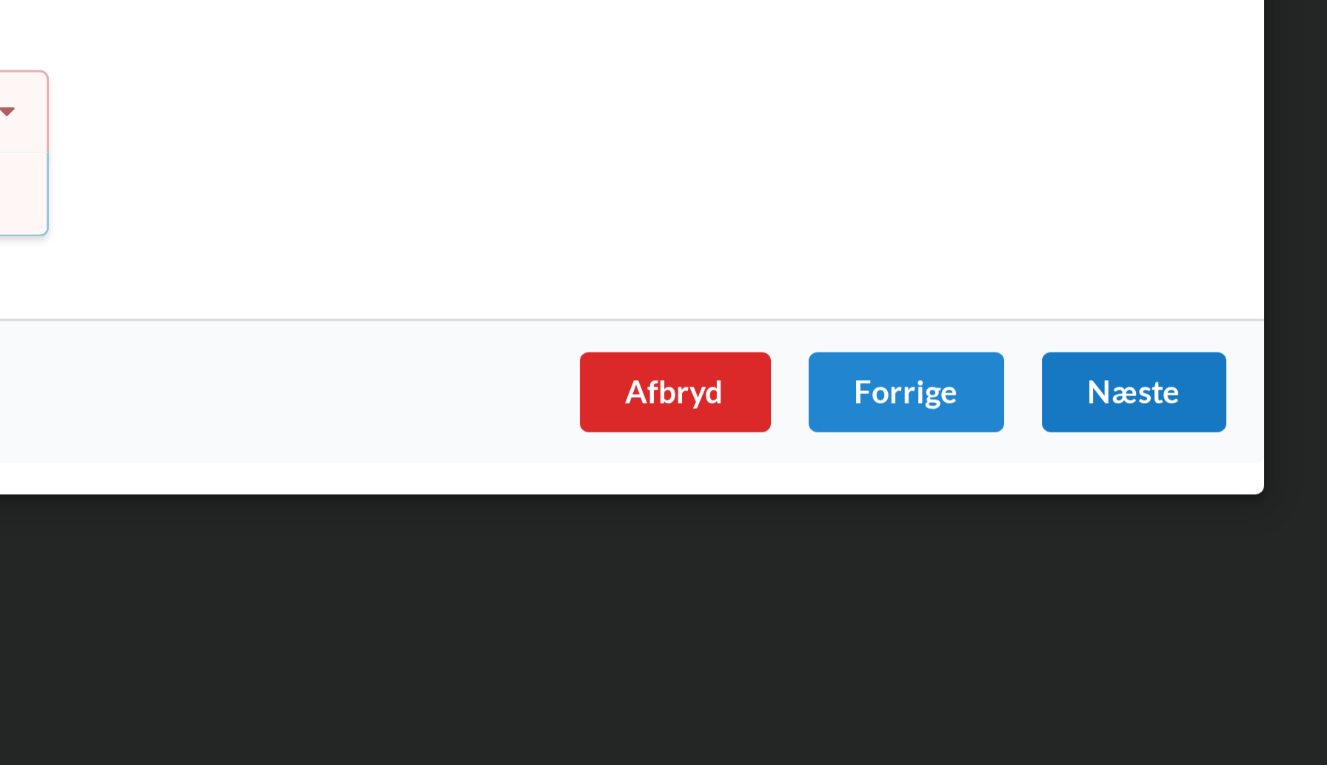
click at [1023, 582] on div "Næste" at bounding box center [1020, 588] width 61 height 27
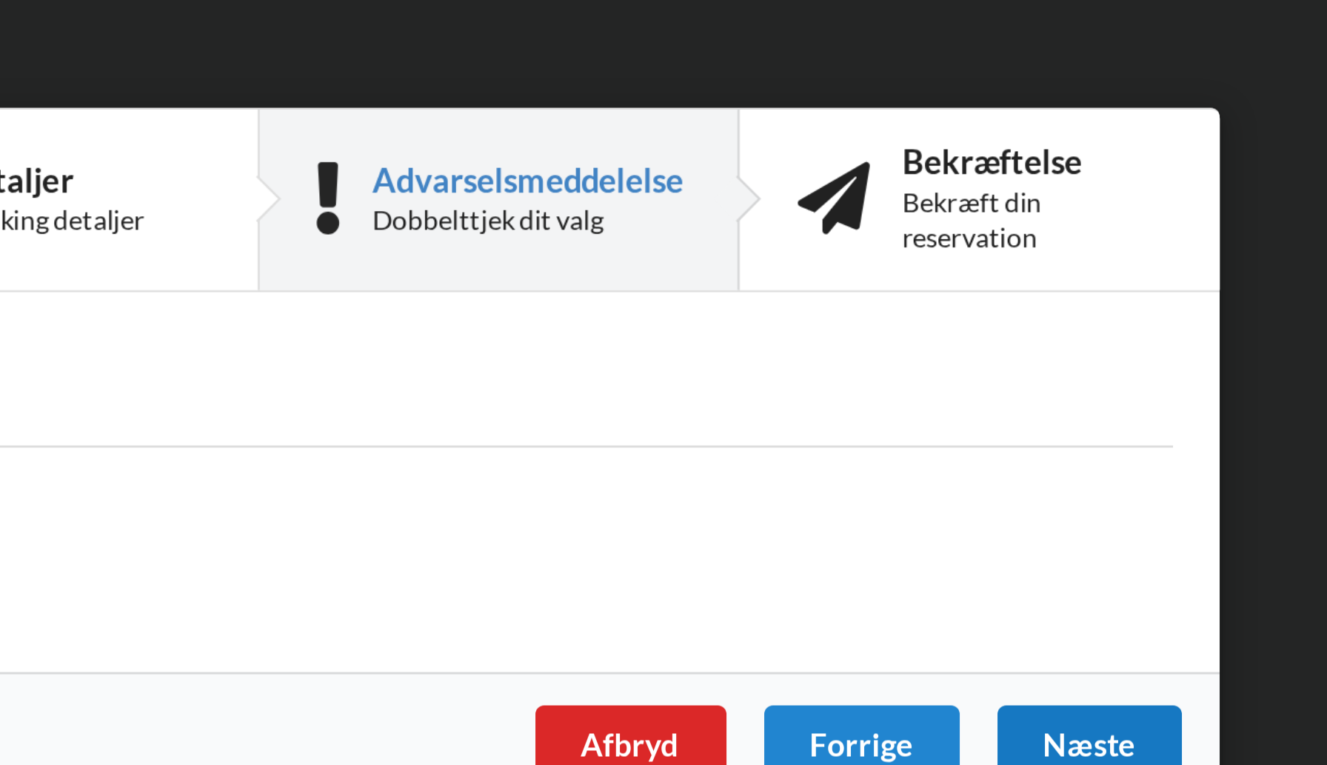
click at [1018, 466] on div "Næste" at bounding box center [1020, 471] width 61 height 27
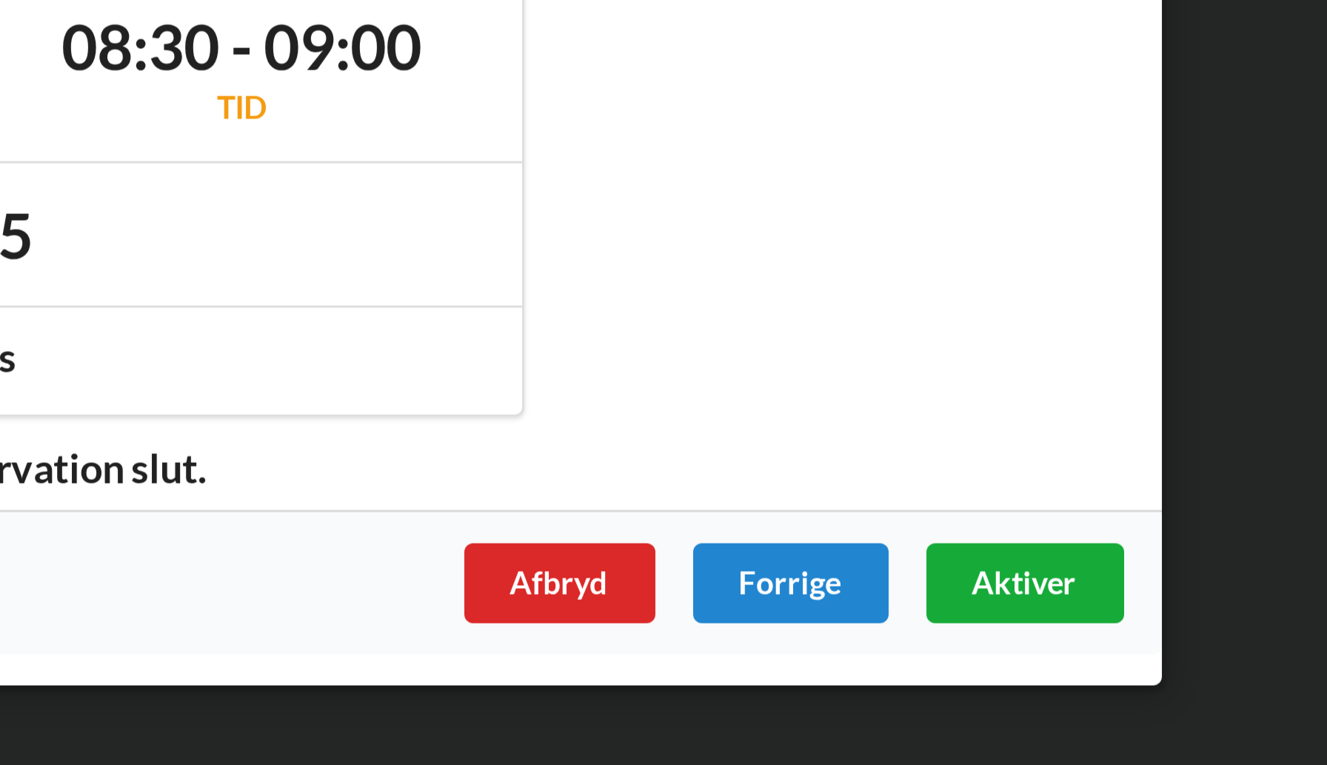
click at [1027, 558] on span "Aktiver" at bounding box center [1018, 553] width 35 height 13
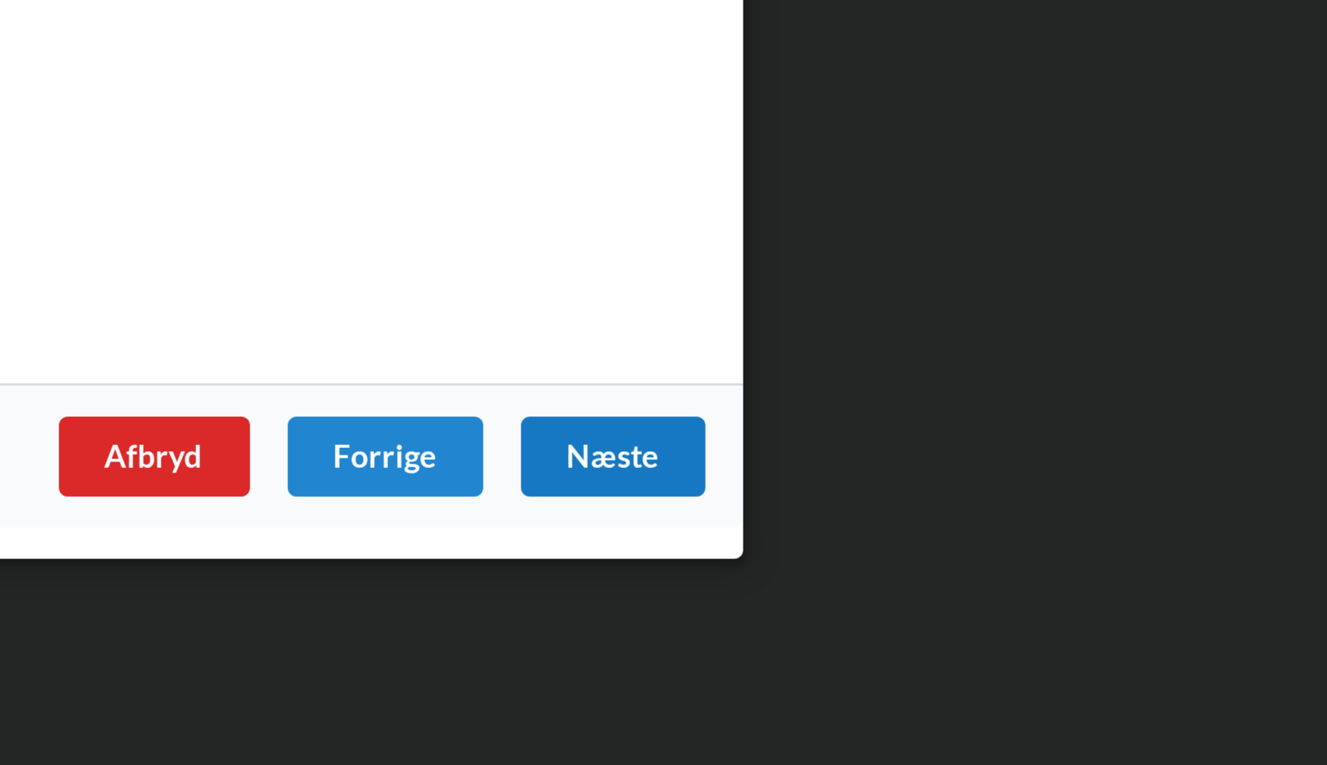
click at [1021, 583] on div "Næste" at bounding box center [1020, 588] width 61 height 27
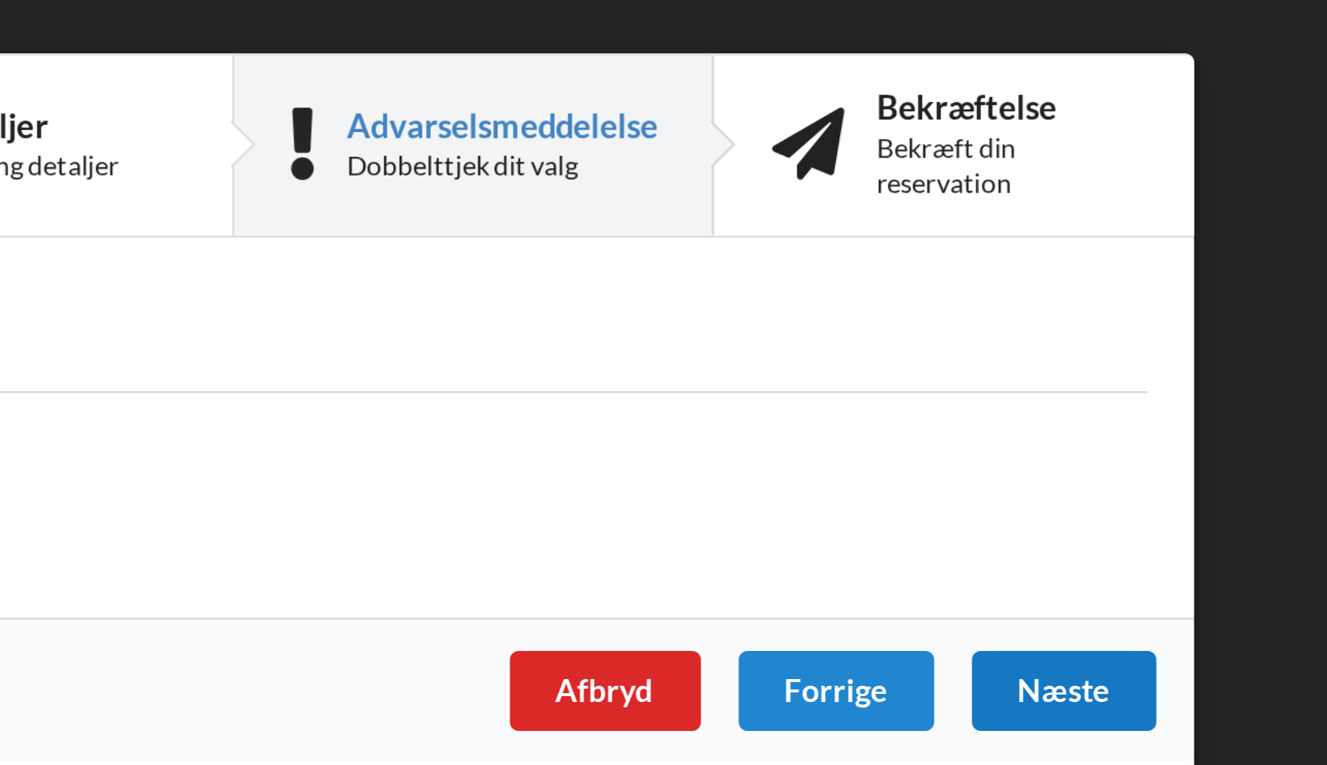
click at [1021, 470] on div "Næste" at bounding box center [1020, 471] width 61 height 27
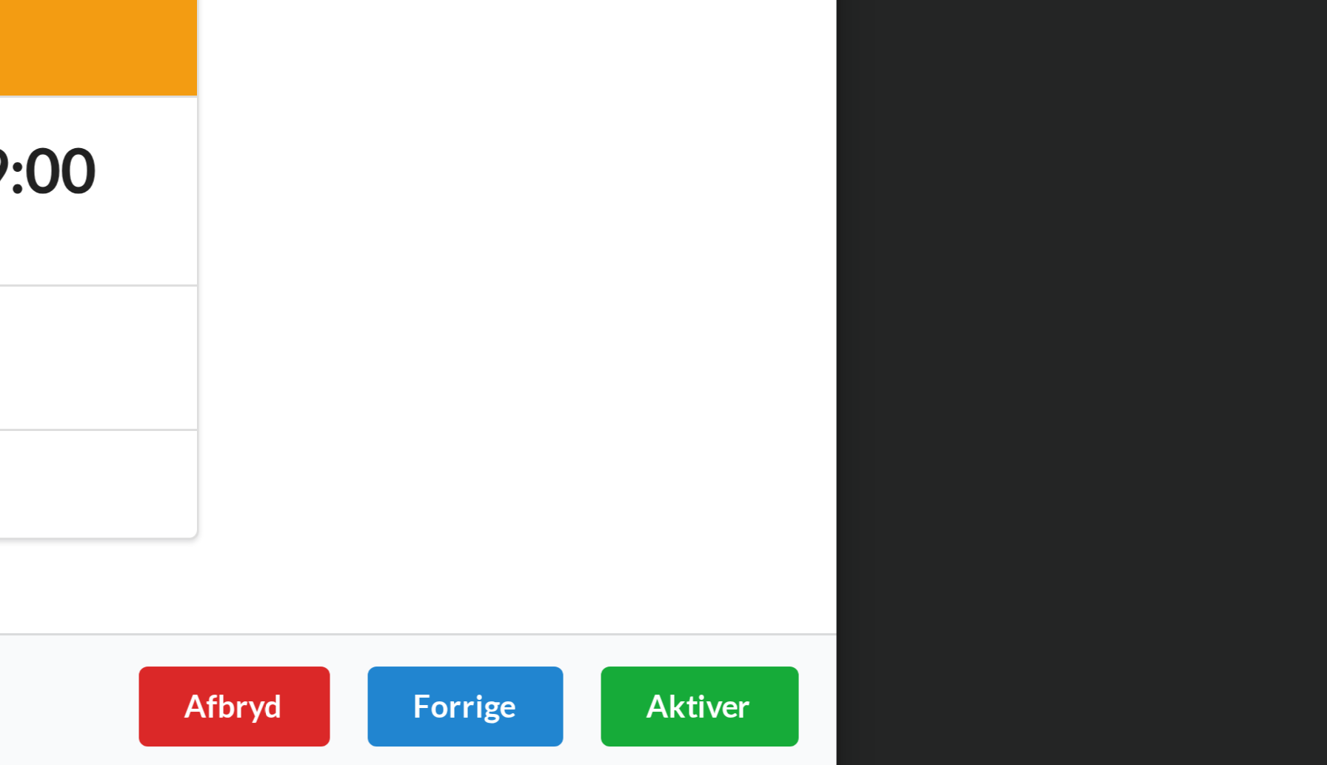
click at [1012, 550] on span "Aktiver" at bounding box center [1018, 553] width 35 height 13
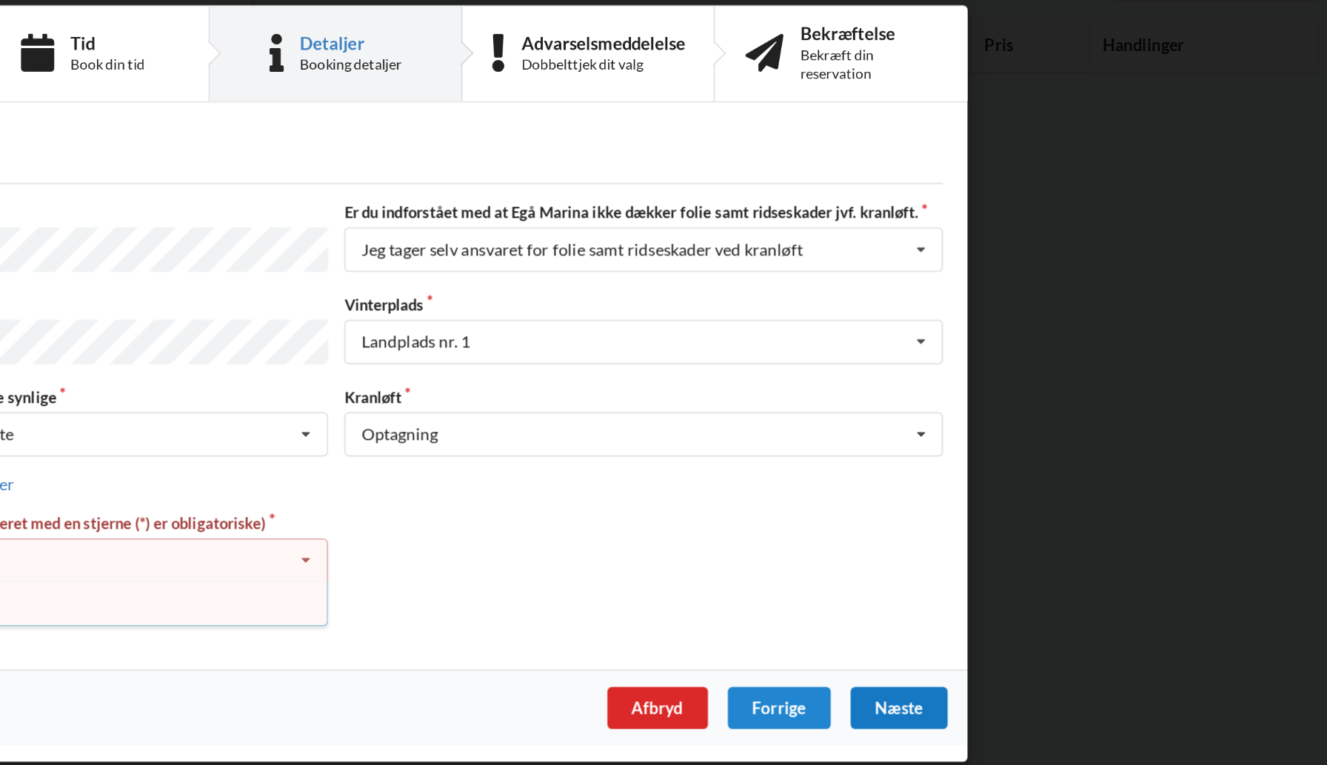
click at [1020, 578] on div "Næste" at bounding box center [1020, 588] width 61 height 27
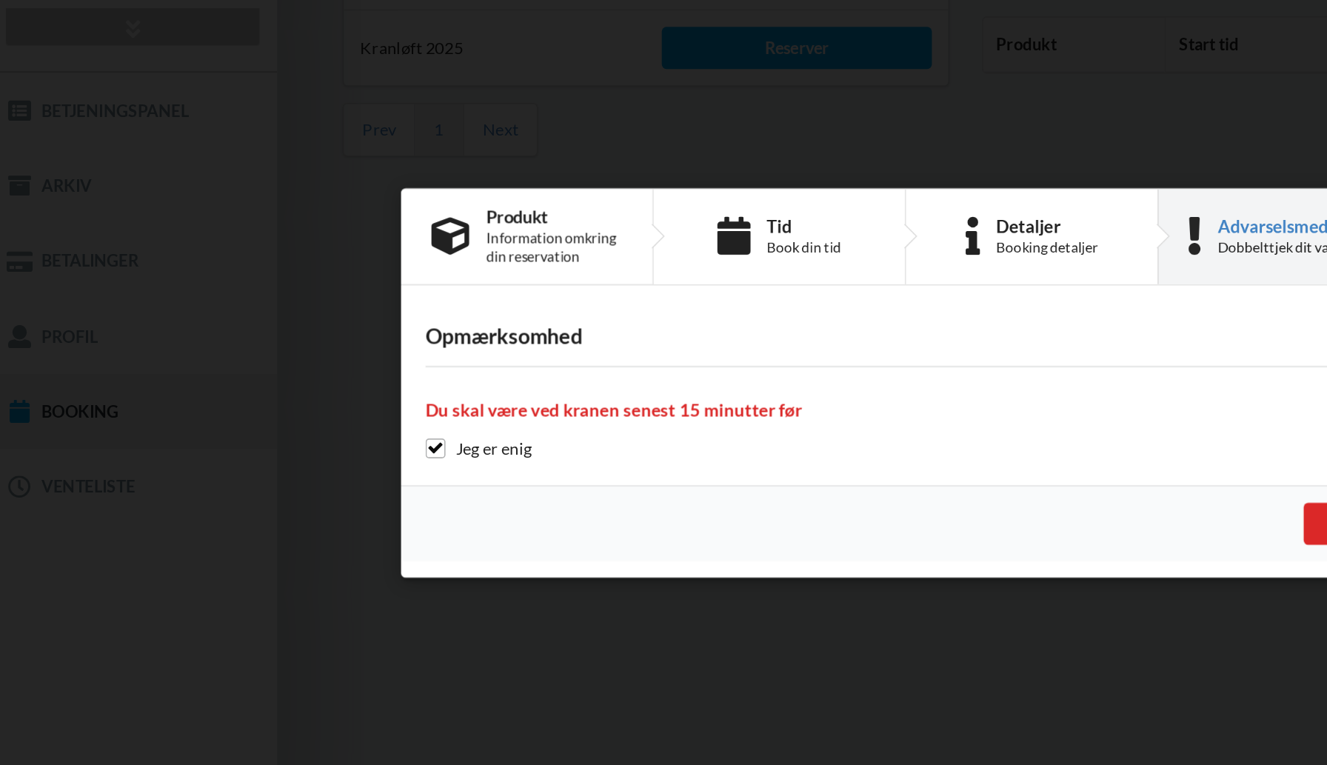
click at [416, 338] on div "Opmærksomhed Du skal være ved kranen senest 15 minutter før Jeg er enig" at bounding box center [664, 389] width 800 height 116
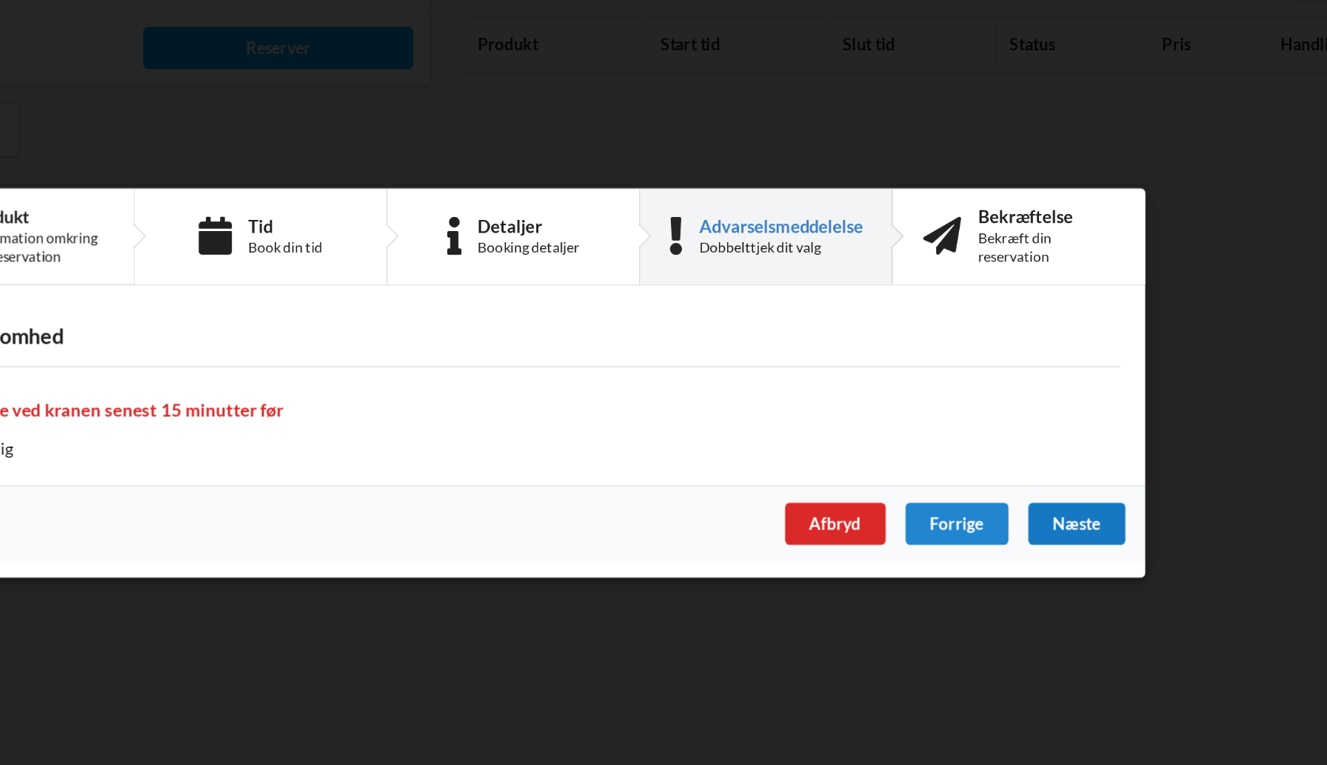
click at [1019, 468] on div "Næste" at bounding box center [1020, 471] width 61 height 27
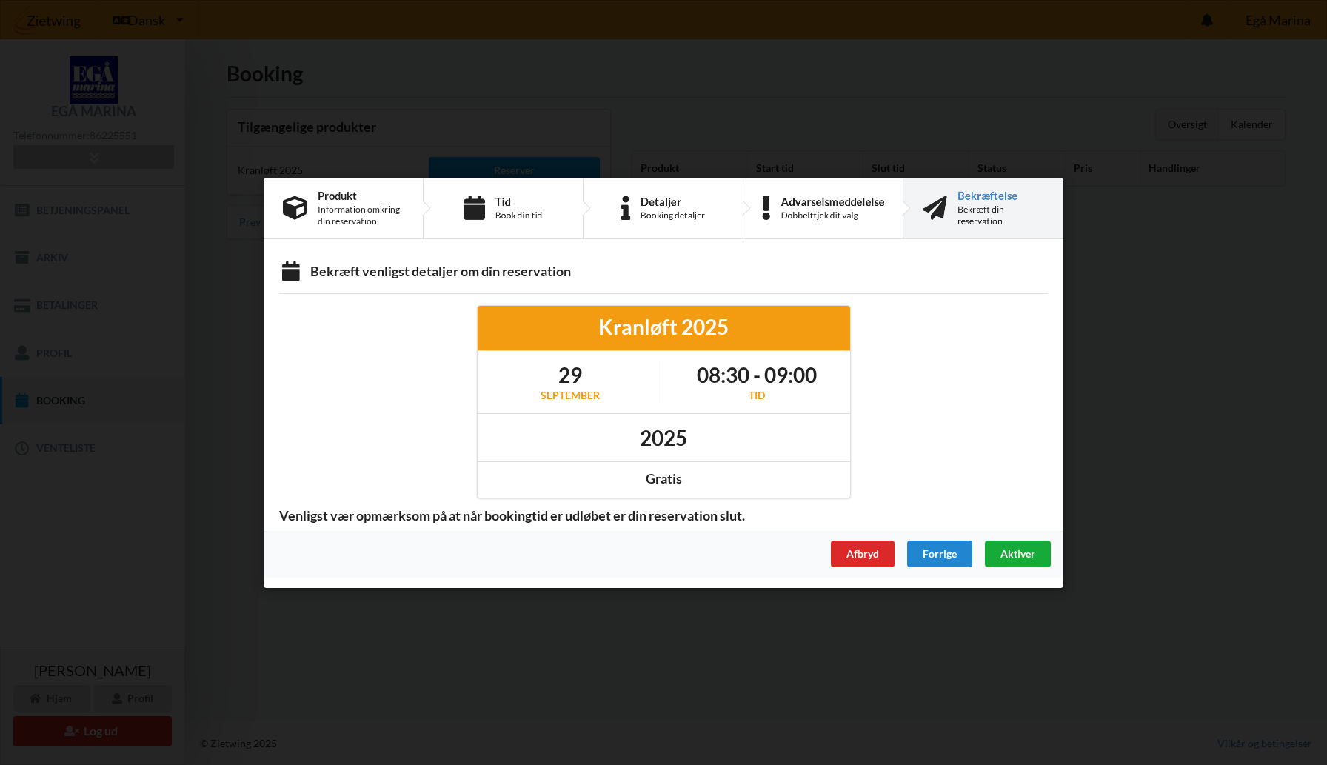
click at [1025, 556] on span "Aktiver" at bounding box center [1018, 553] width 35 height 13
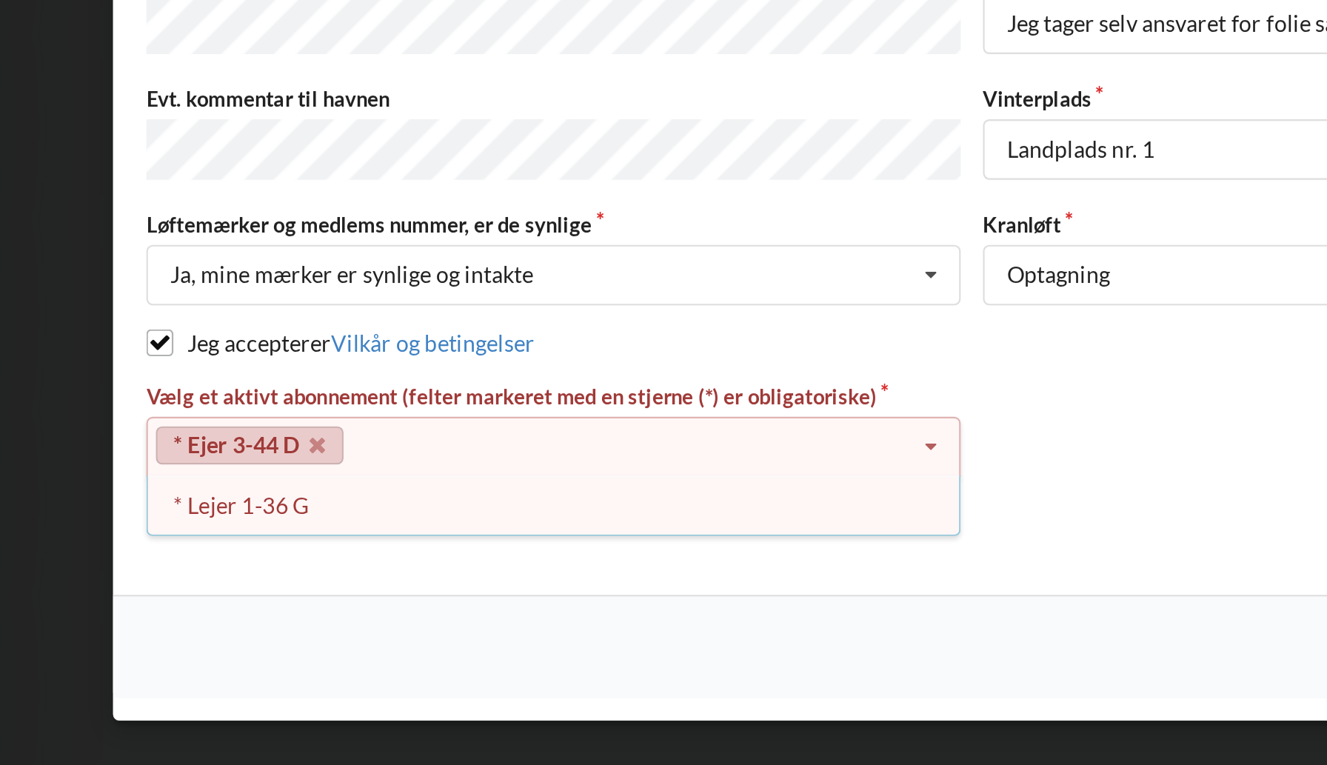
click at [558, 442] on div "Jeg accepterer Vilkår og betingelser" at bounding box center [663, 446] width 769 height 15
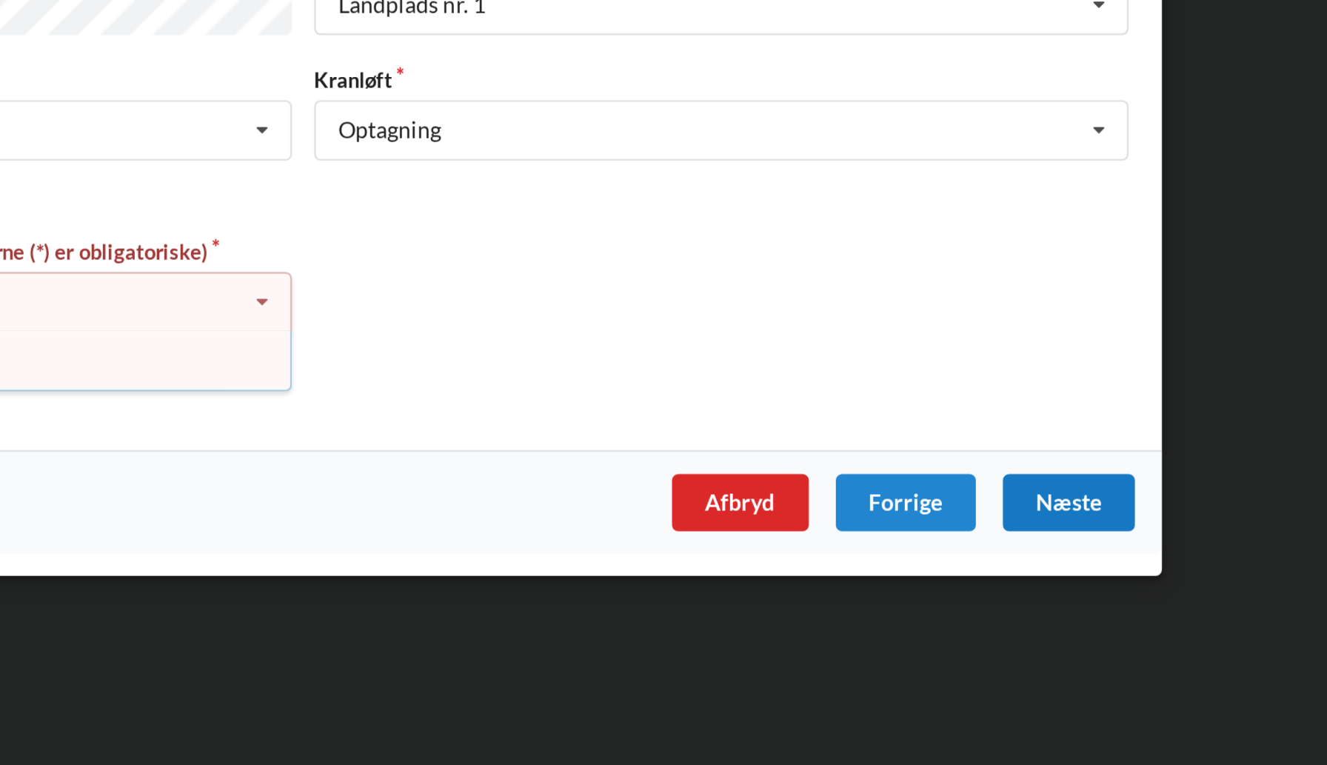
click at [1022, 589] on div "Næste" at bounding box center [1020, 588] width 61 height 27
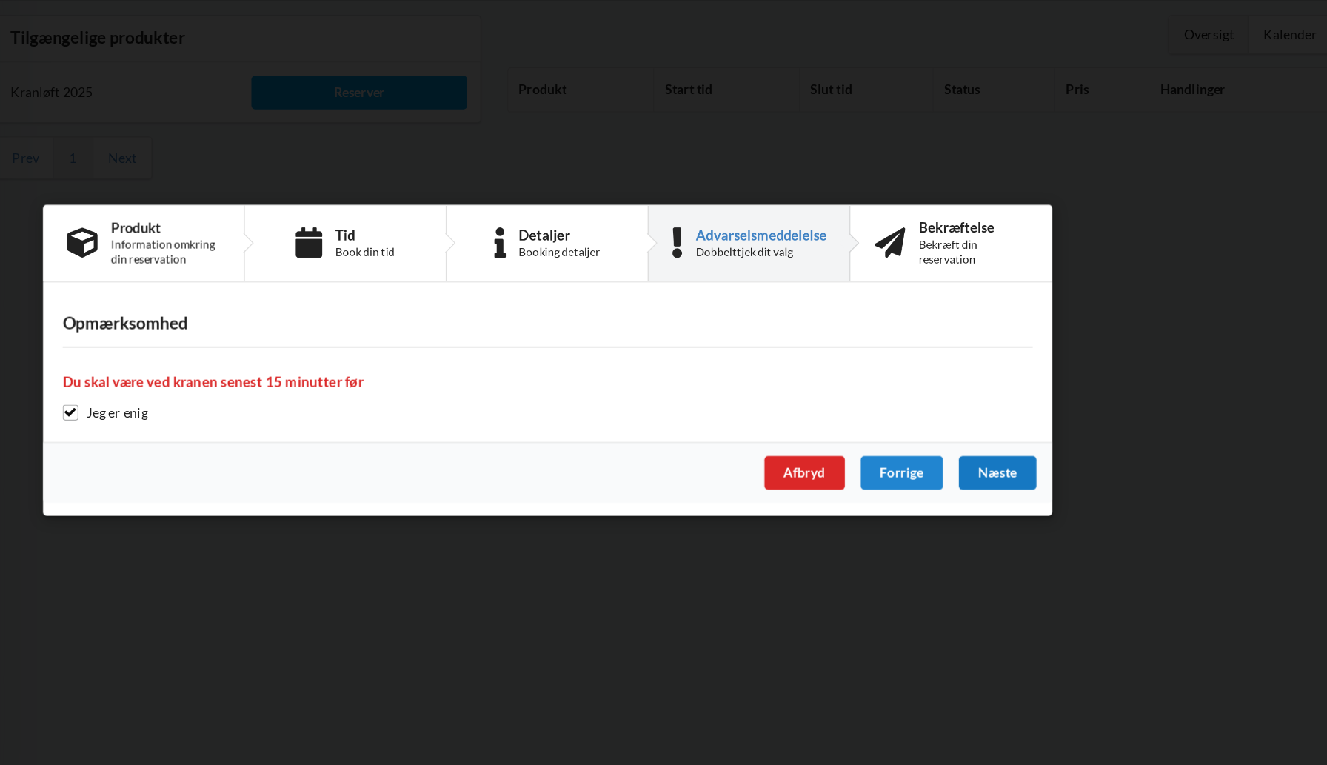
click at [1011, 470] on div "Næste" at bounding box center [1020, 471] width 61 height 27
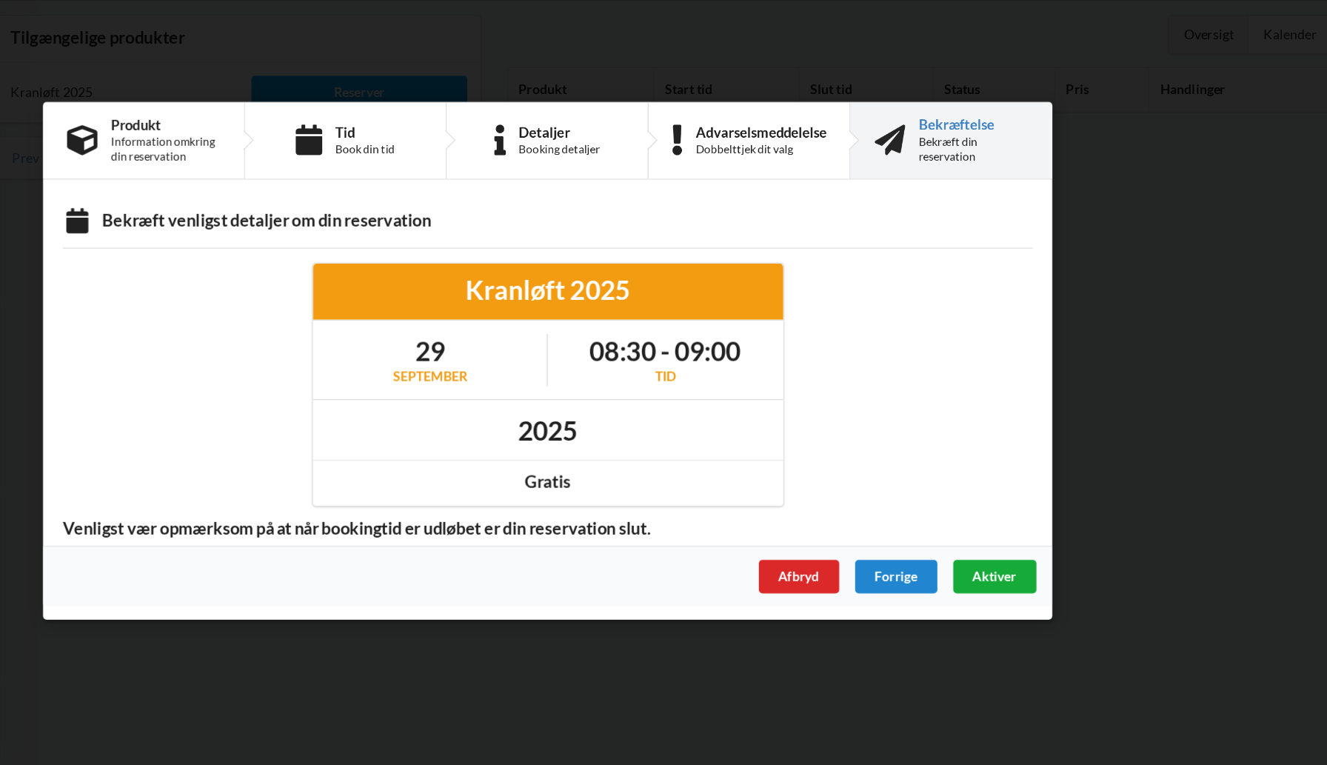
click at [1029, 546] on div "Aktiver" at bounding box center [1018, 553] width 66 height 27
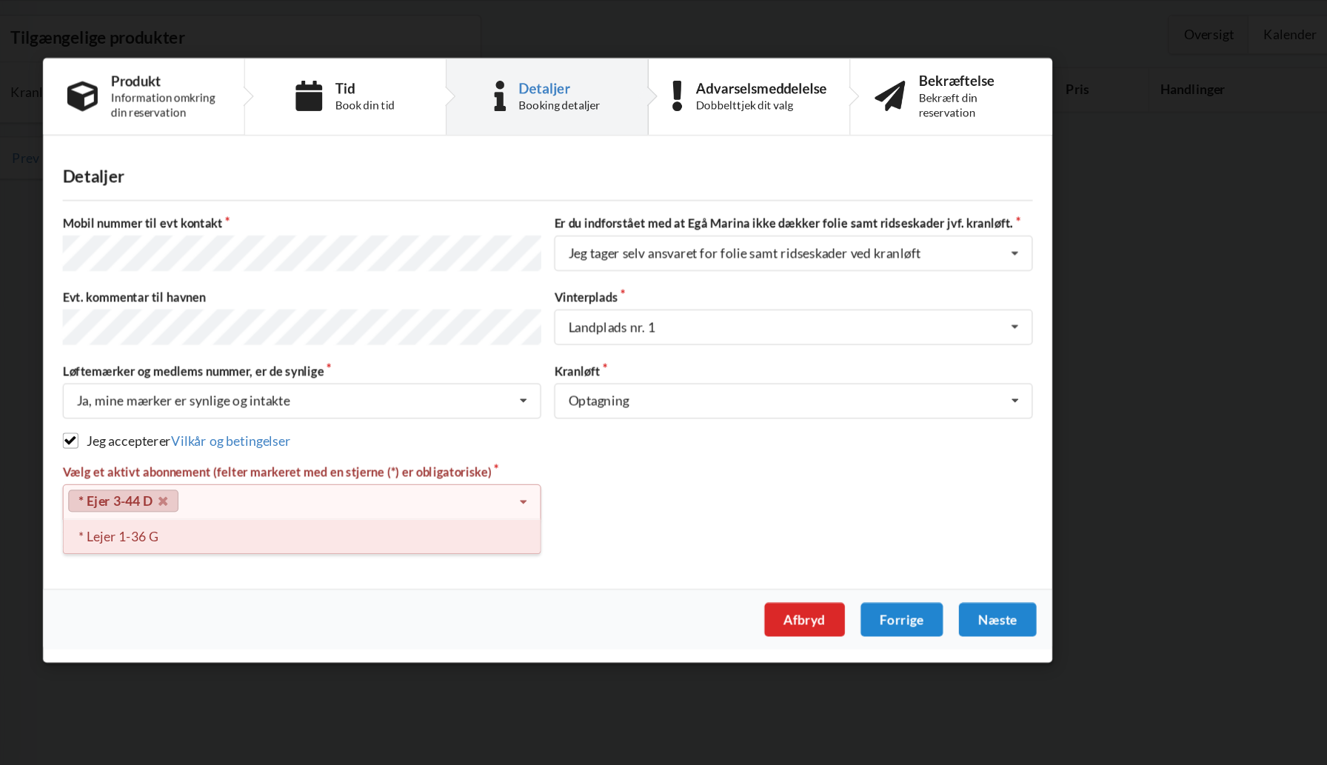
click at [341, 521] on div "* Lejer 1-36 G" at bounding box center [469, 521] width 378 height 27
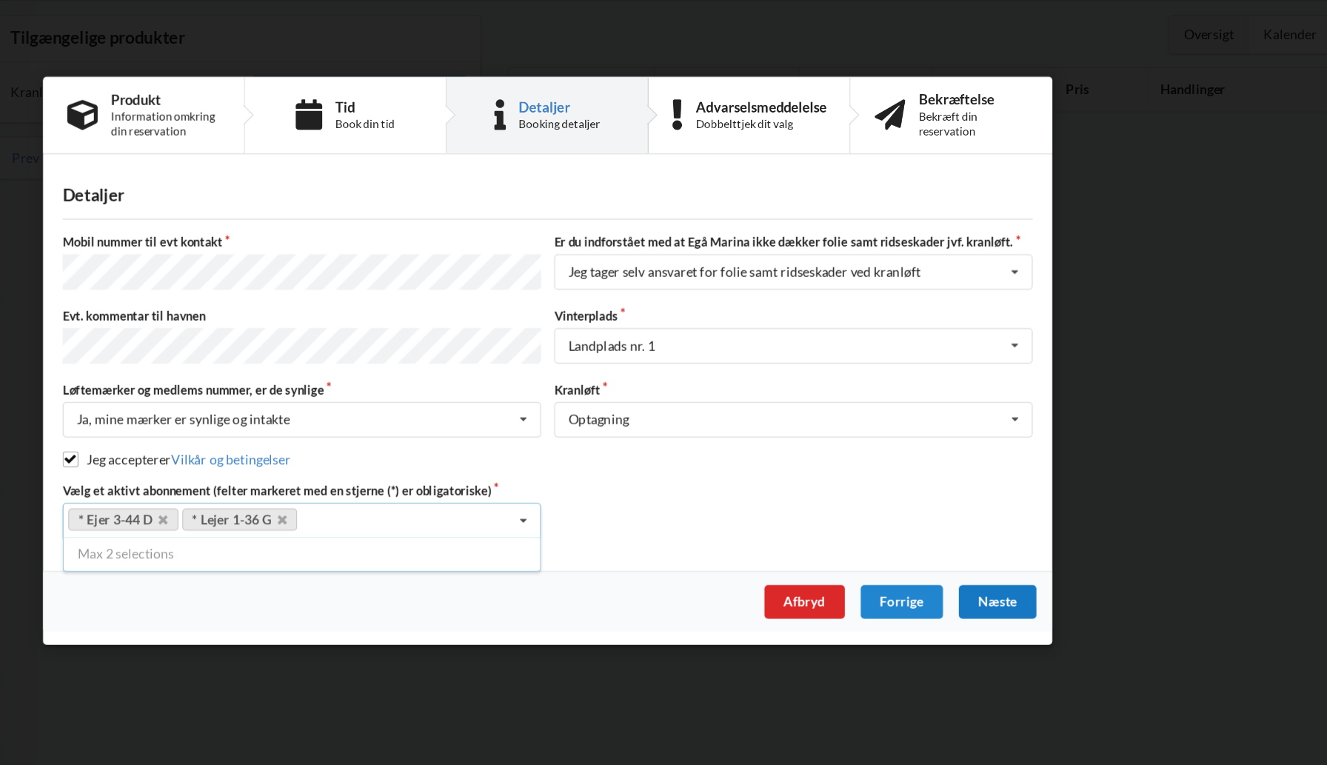
click at [1028, 570] on div "Næste" at bounding box center [1020, 573] width 61 height 27
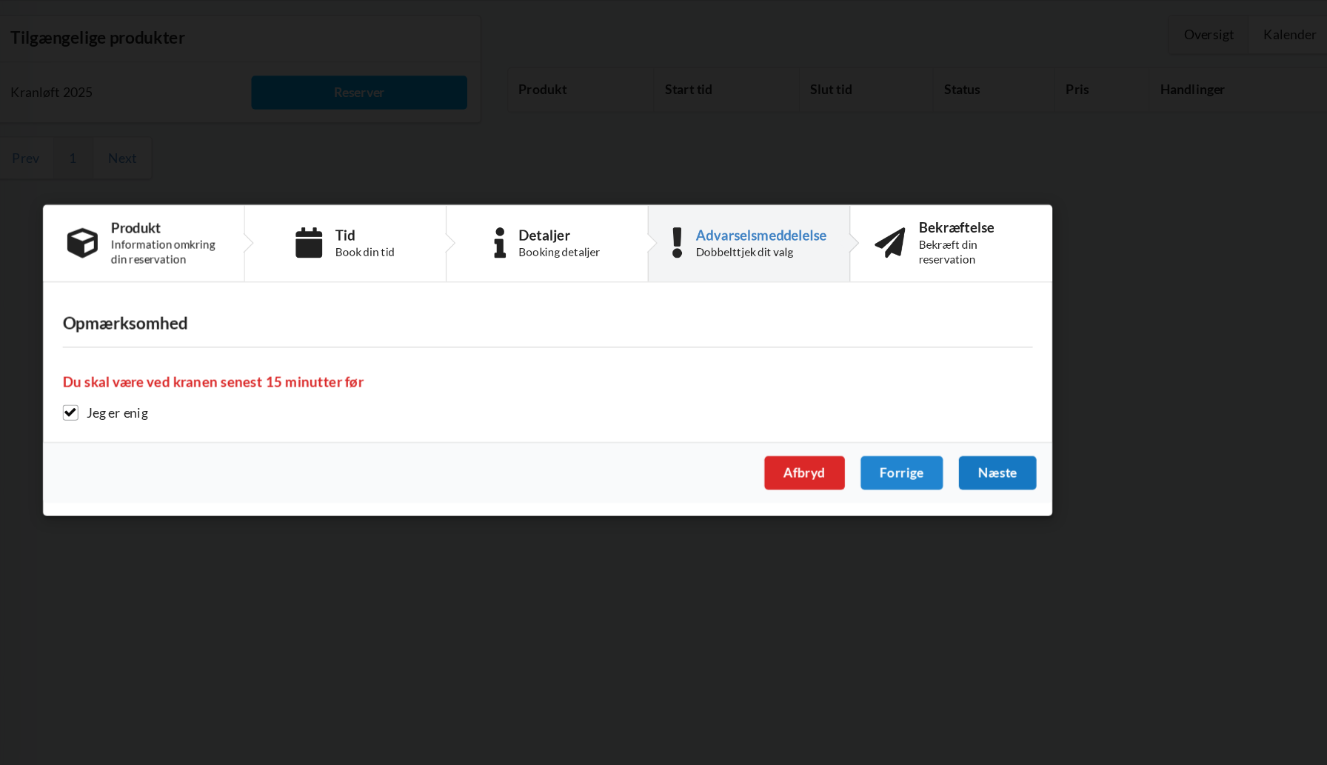
click at [1018, 471] on div "Næste" at bounding box center [1020, 471] width 61 height 27
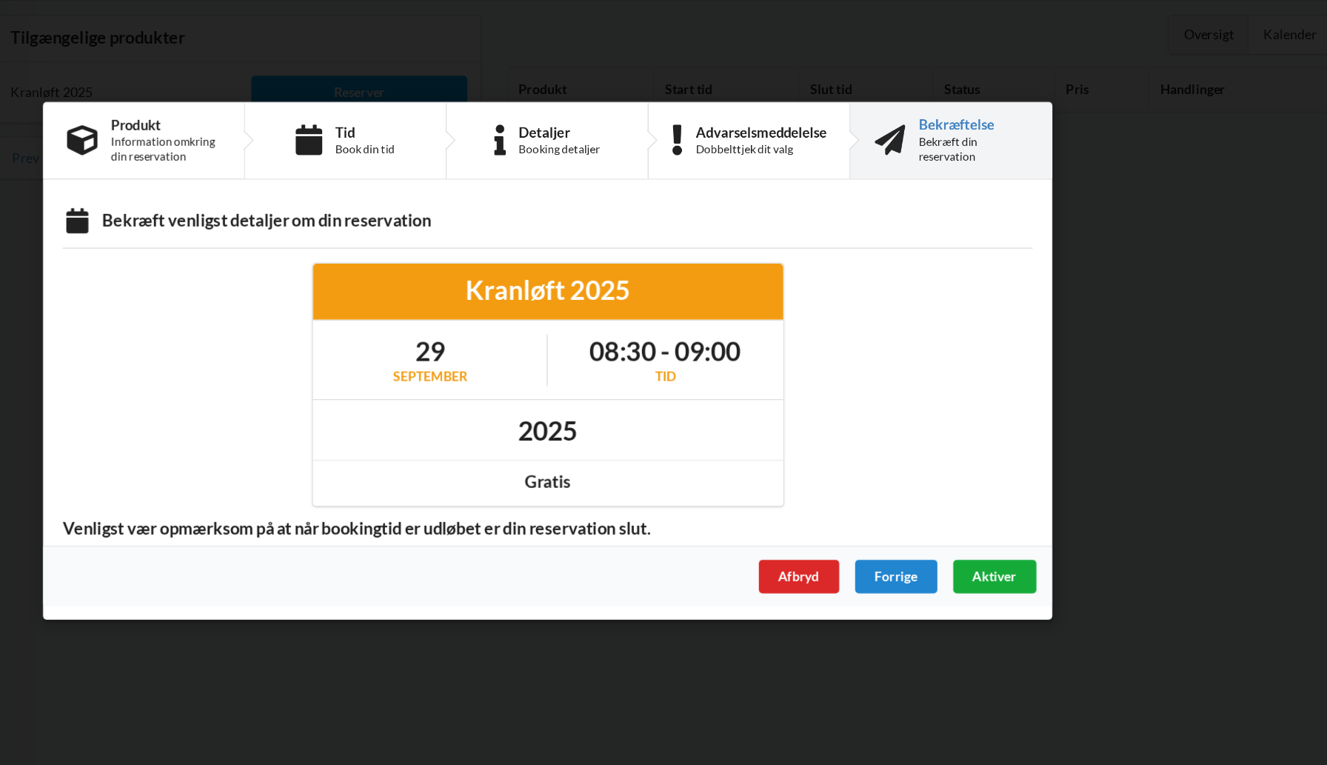
click at [1011, 555] on span "Aktiver" at bounding box center [1018, 553] width 35 height 13
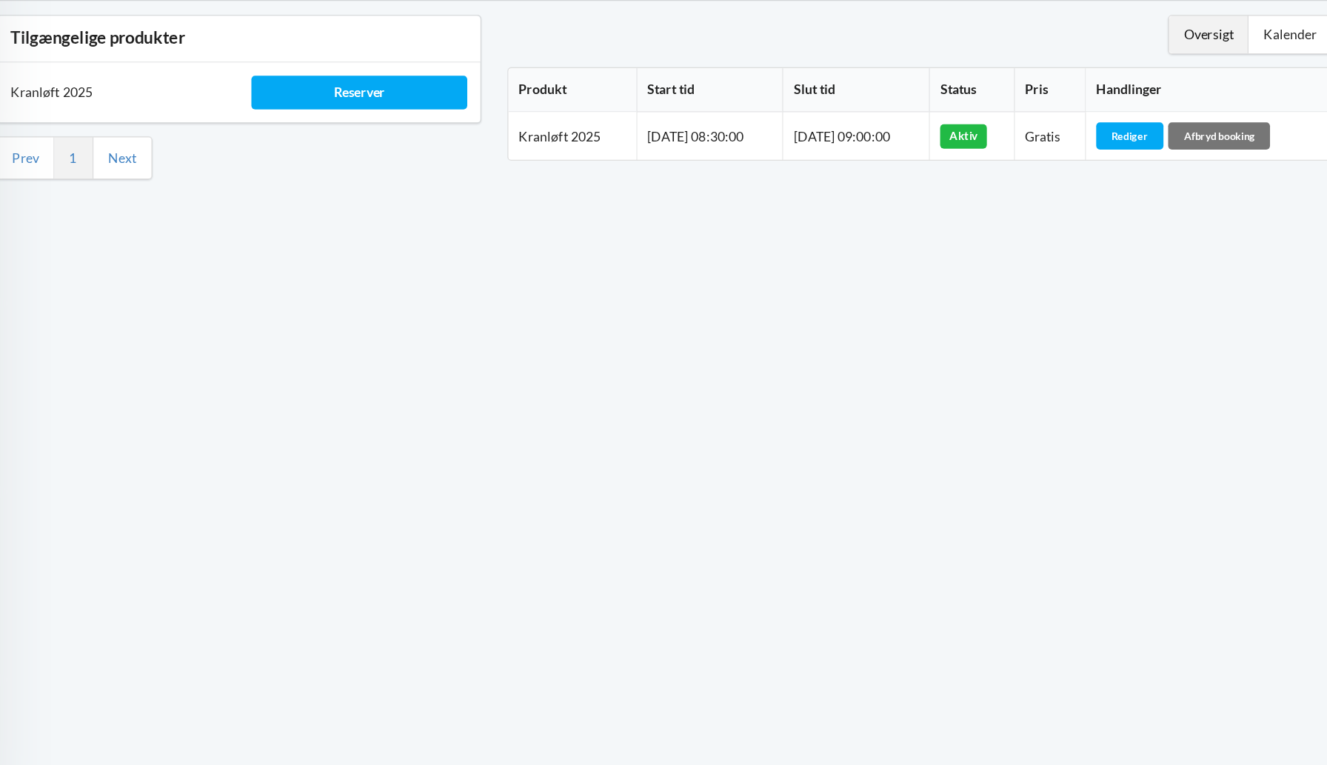
drag, startPoint x: 1004, startPoint y: 238, endPoint x: 997, endPoint y: 208, distance: 31.1
click at [997, 208] on div "Oversigt Kalender Produkt Start tid Slut tid Status Pris Handlinger Product: Kr…" at bounding box center [958, 174] width 675 height 151
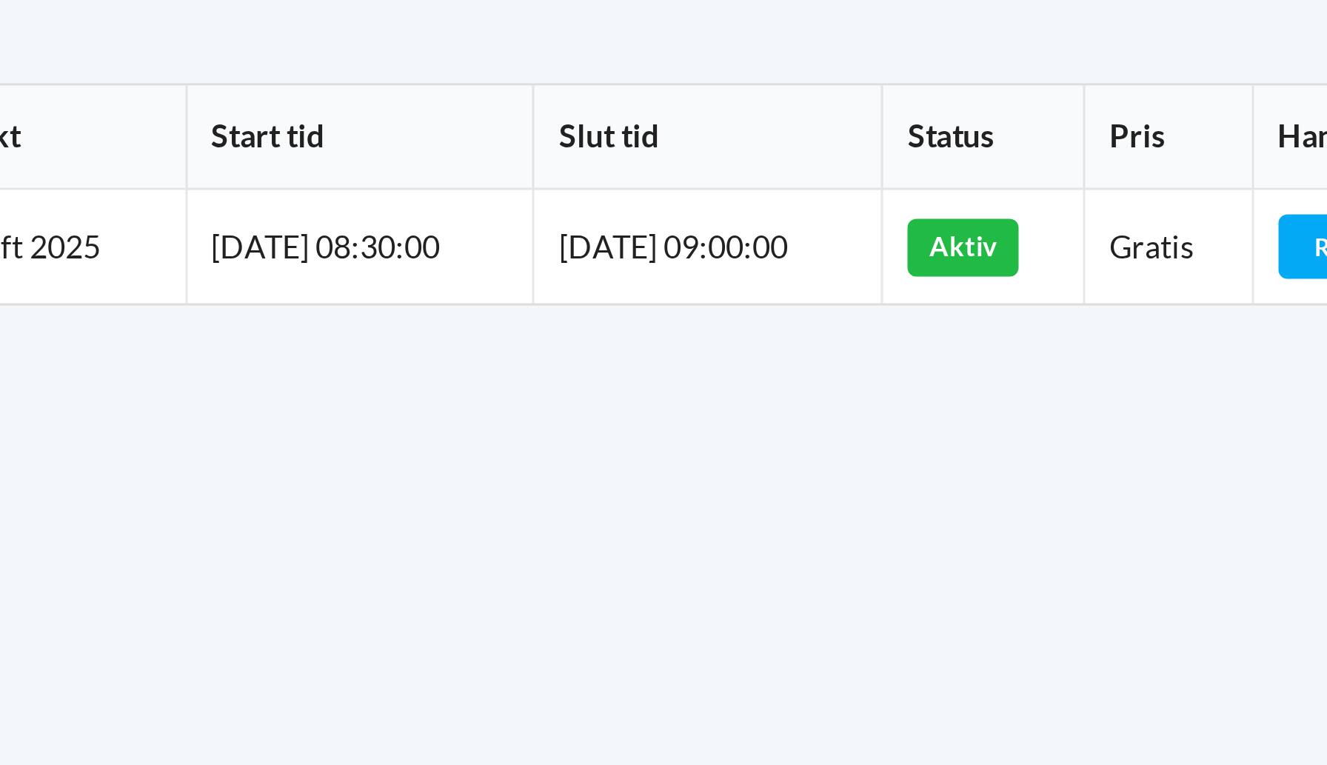
click at [995, 255] on div "Booking Tilgængelige produkter Kranløft 2025 Reserver Prev 1 Next Oversigt Kale…" at bounding box center [756, 380] width 1142 height 682
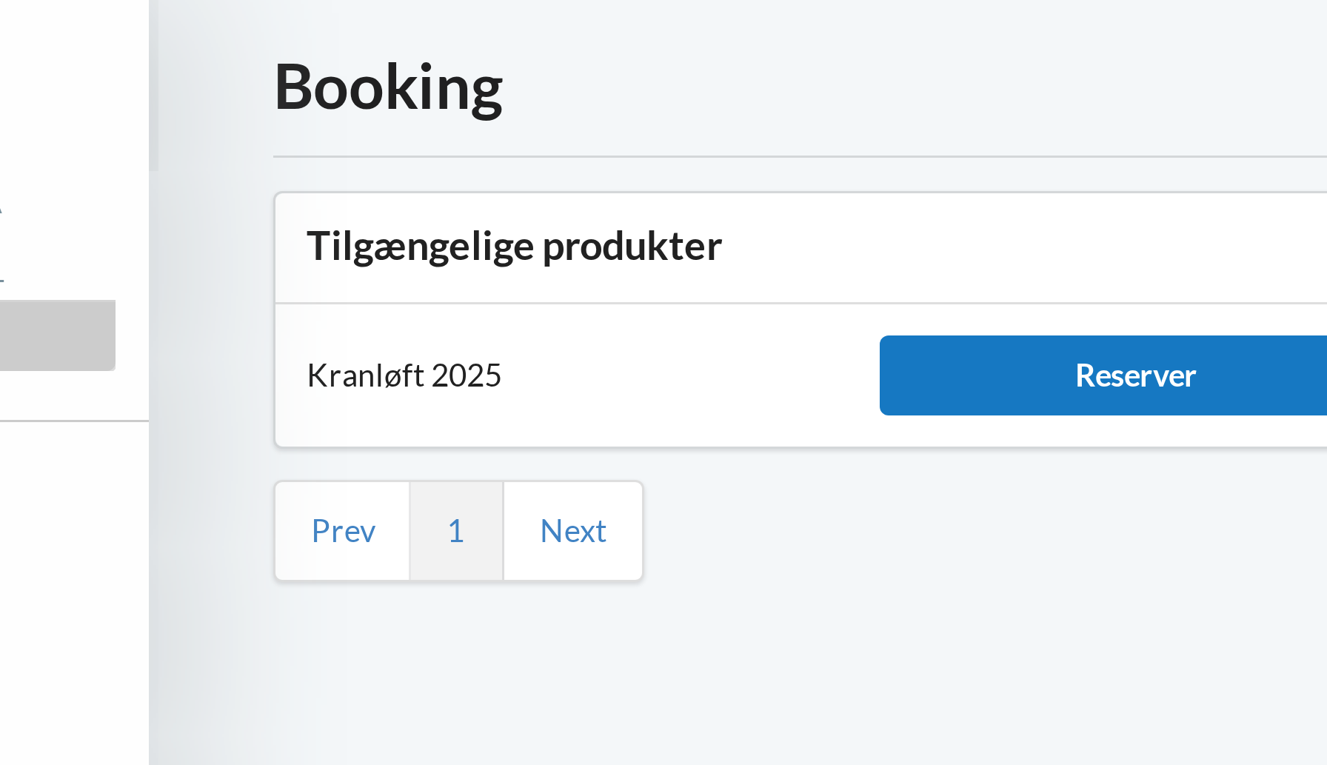
click at [511, 174] on div "Reserver" at bounding box center [514, 170] width 170 height 27
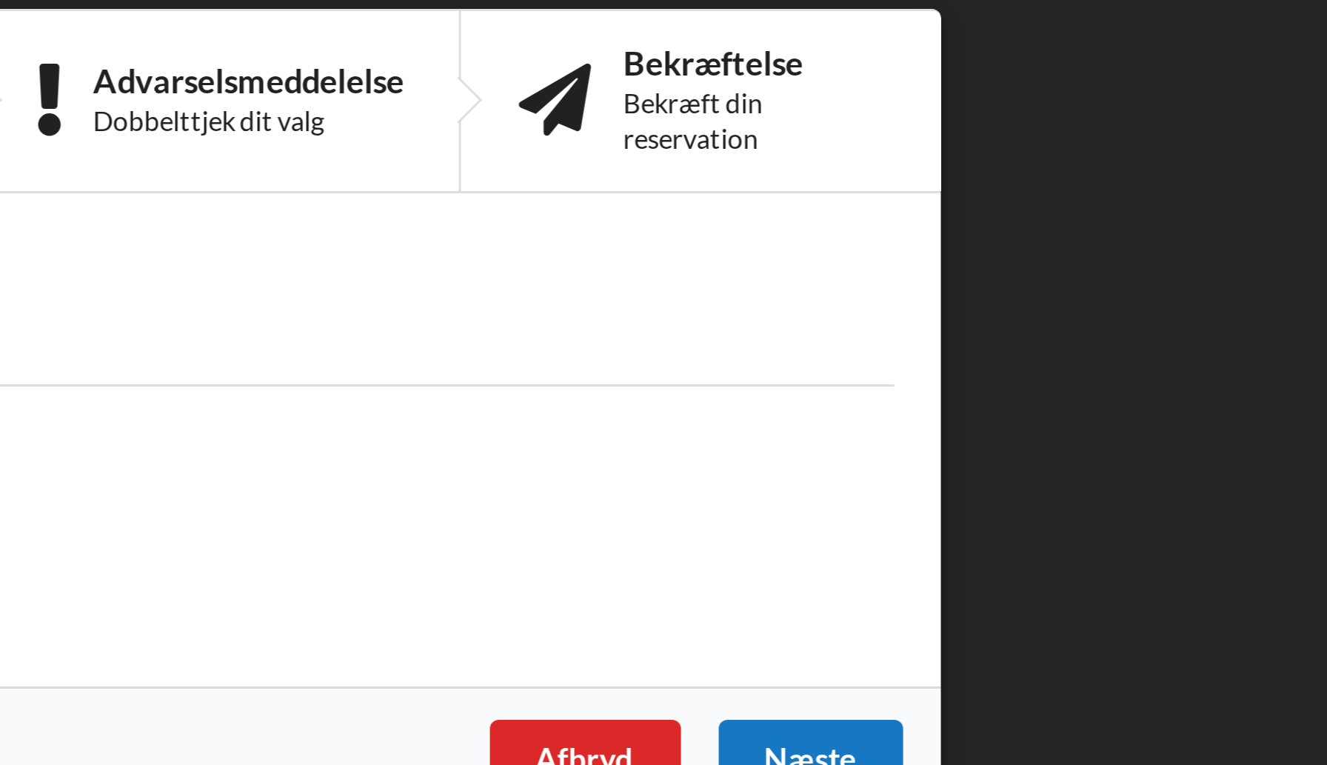
click at [1022, 487] on div "Næste" at bounding box center [1020, 491] width 61 height 27
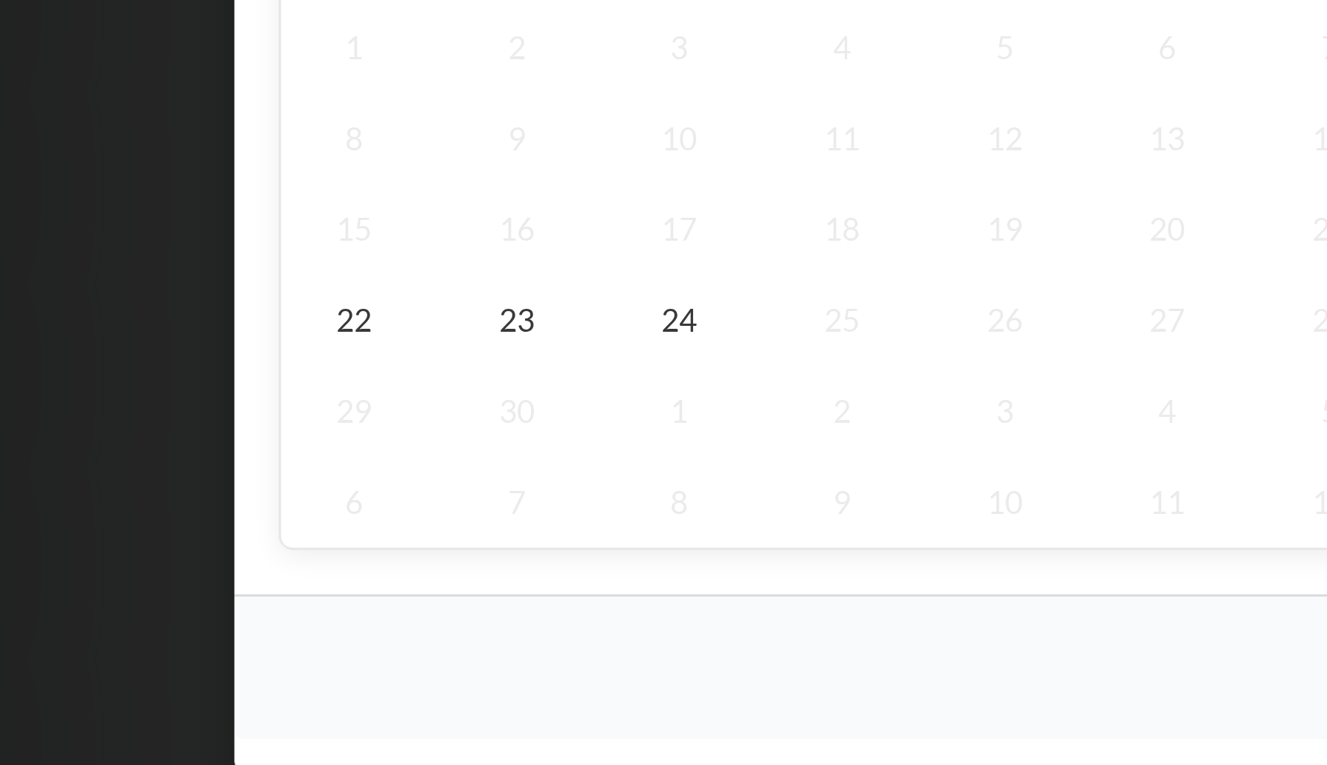
click at [442, 479] on div "1 2 3 4 5 6 7 8 9 10 11 12 13 14 15 16 17 18 19 20 21 22 23 24 25 26 27 28 29 3…" at bounding box center [466, 412] width 374 height 182
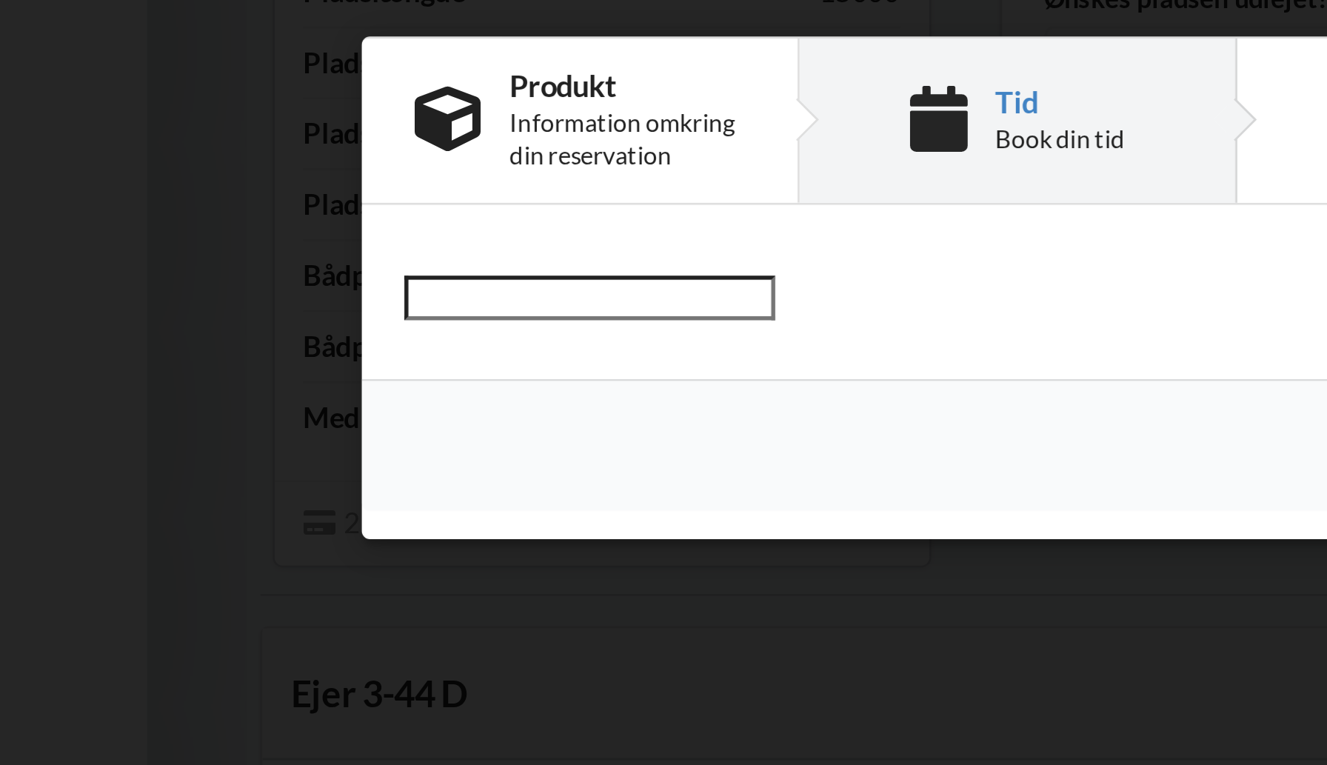
click at [498, 403] on div at bounding box center [466, 388] width 395 height 43
